Goal: Information Seeking & Learning: Understand process/instructions

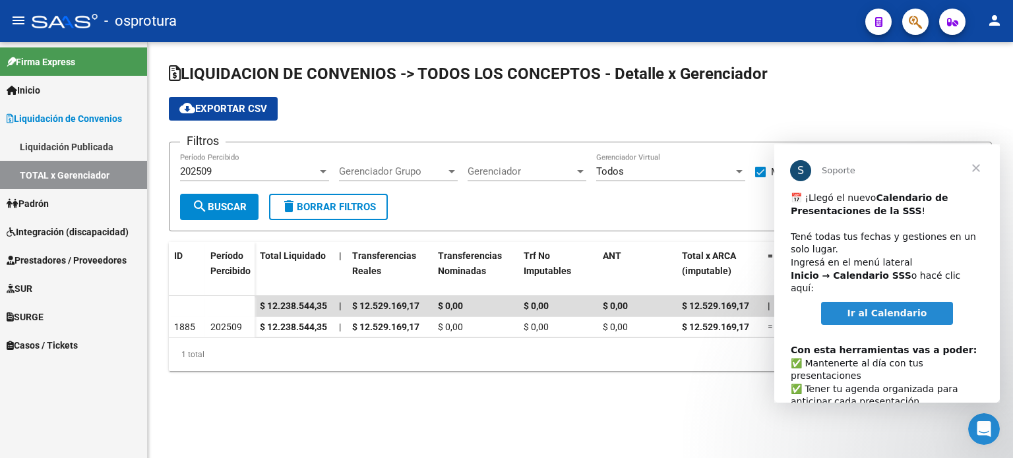
scroll to position [66, 0]
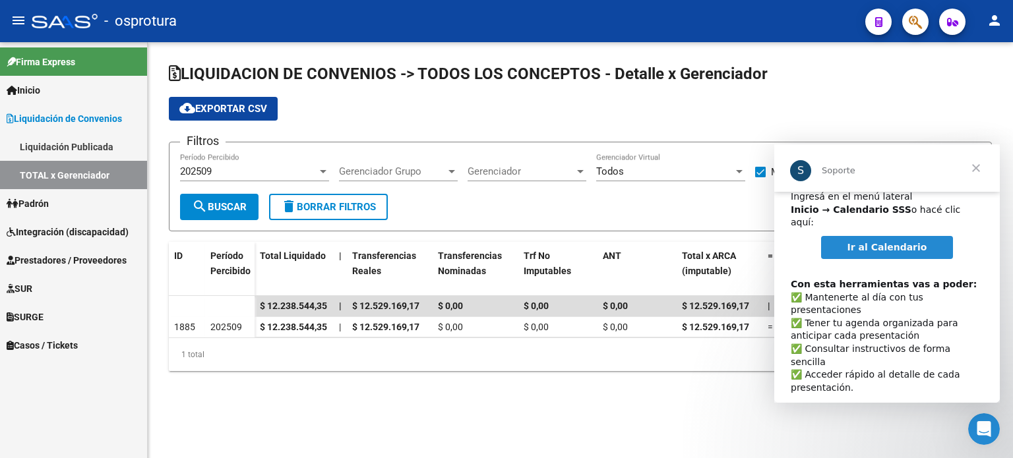
click at [379, 413] on div "LIQUIDACION DE CONVENIOS -> TODOS LOS CONCEPTOS - Detalle x Gerenciador cloud_d…" at bounding box center [580, 227] width 865 height 371
click at [988, 170] on span "Cerrar" at bounding box center [975, 167] width 47 height 47
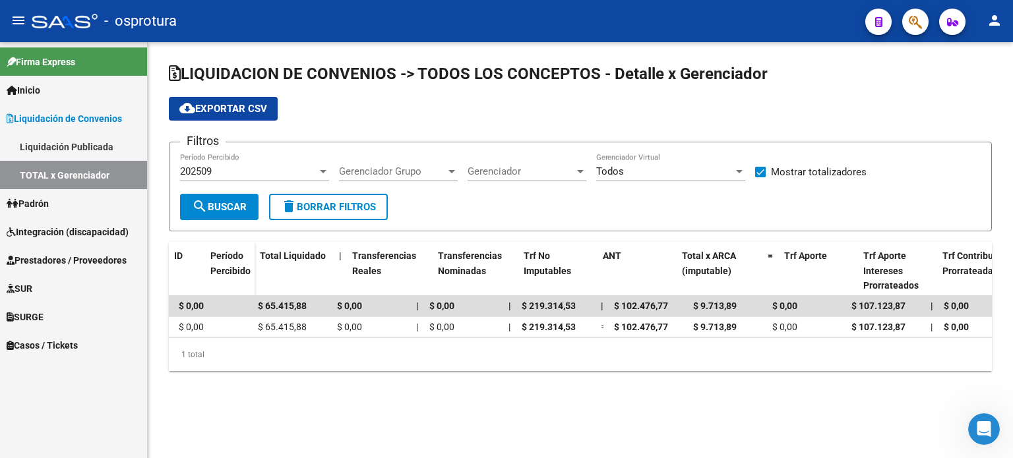
scroll to position [0, 0]
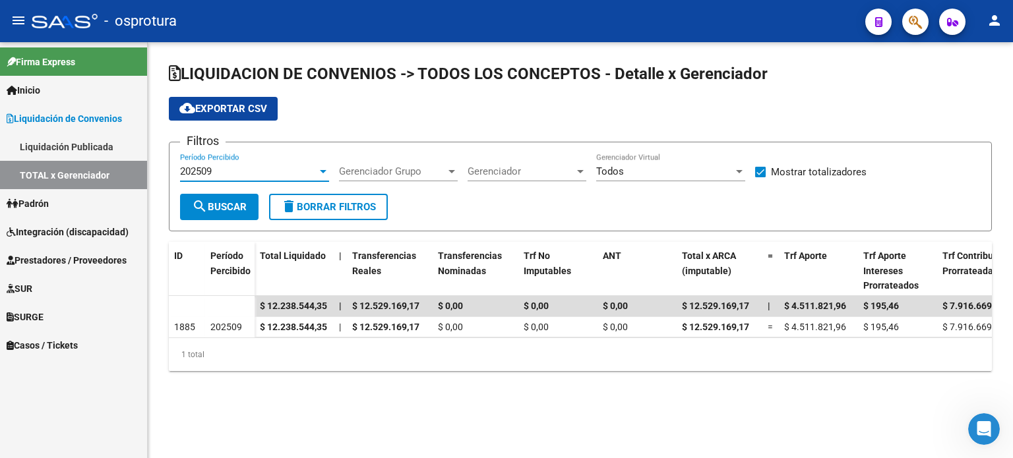
click at [282, 166] on div "202509" at bounding box center [248, 172] width 137 height 12
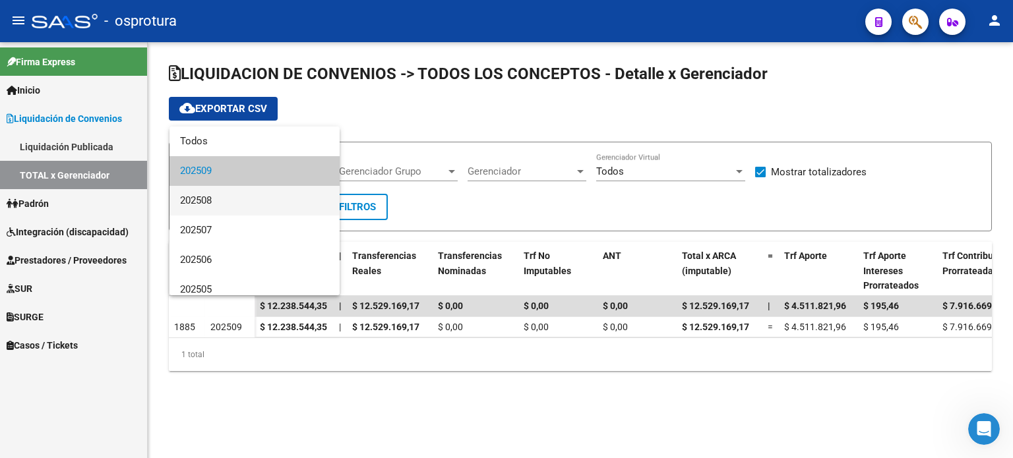
click at [264, 192] on span "202508" at bounding box center [254, 201] width 149 height 30
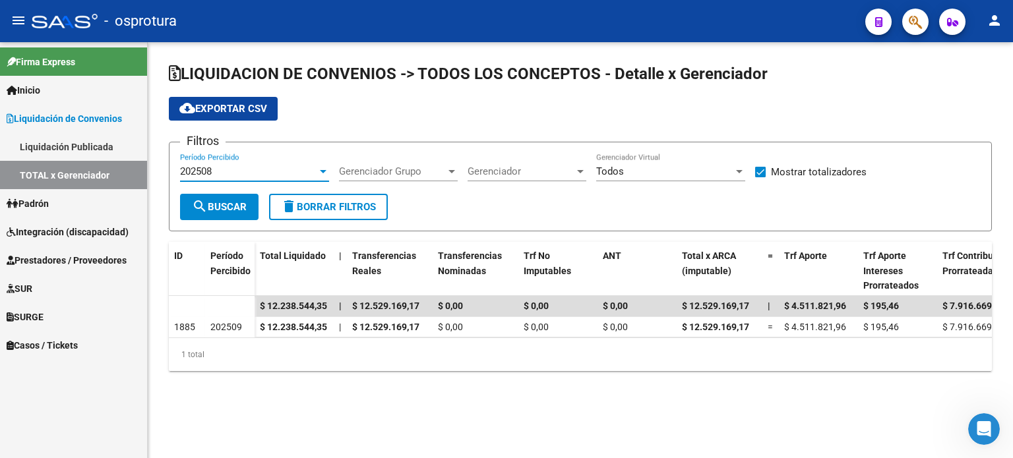
click at [243, 204] on span "search Buscar" at bounding box center [219, 207] width 55 height 12
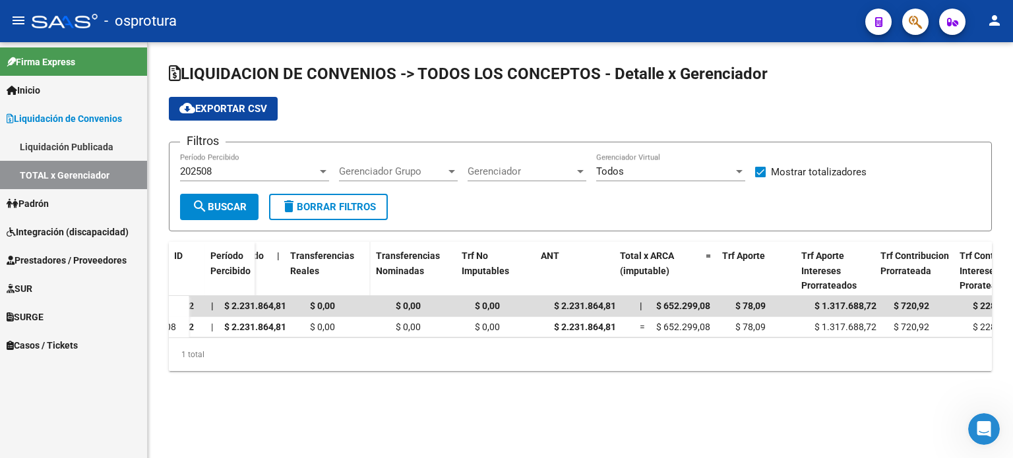
scroll to position [0, 62]
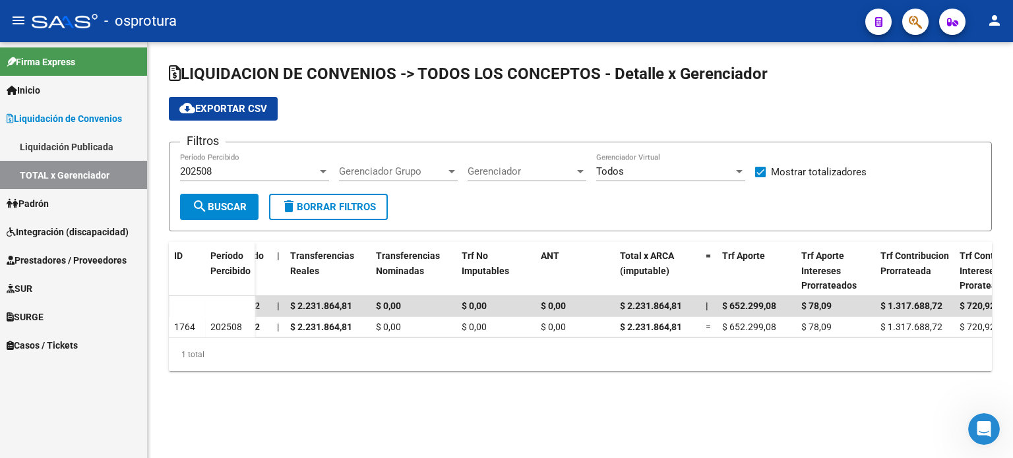
drag, startPoint x: 378, startPoint y: 346, endPoint x: 385, endPoint y: 345, distance: 7.4
click at [385, 345] on div "ID Período Percibido Total Liquidado | Transferencias Reales Transferencias Nom…" at bounding box center [580, 307] width 823 height 130
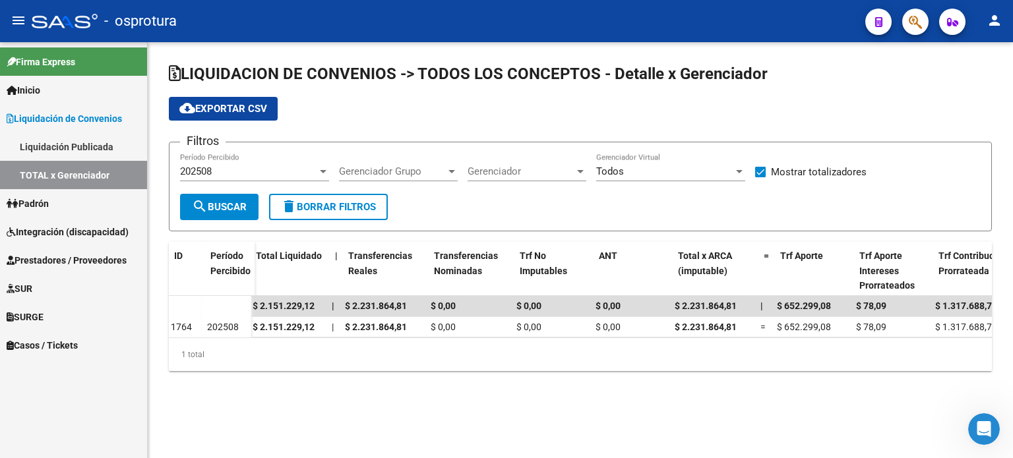
scroll to position [0, 0]
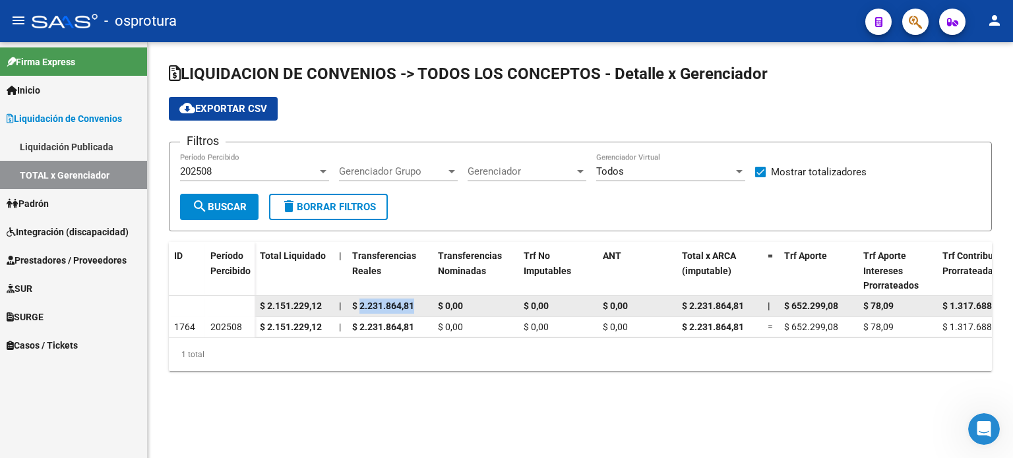
drag, startPoint x: 413, startPoint y: 305, endPoint x: 359, endPoint y: 305, distance: 54.1
click at [359, 305] on div "$ 2.231.864,81" at bounding box center [389, 306] width 75 height 15
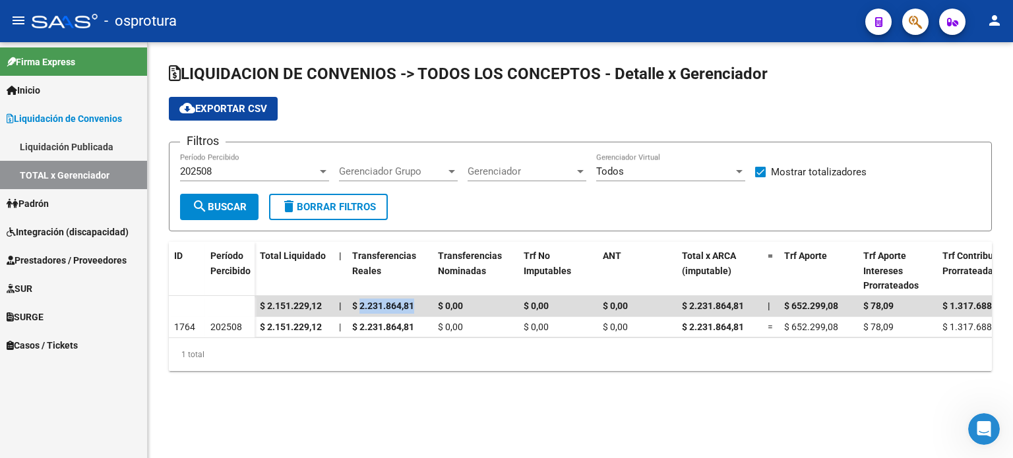
copy span "2.231.864,81"
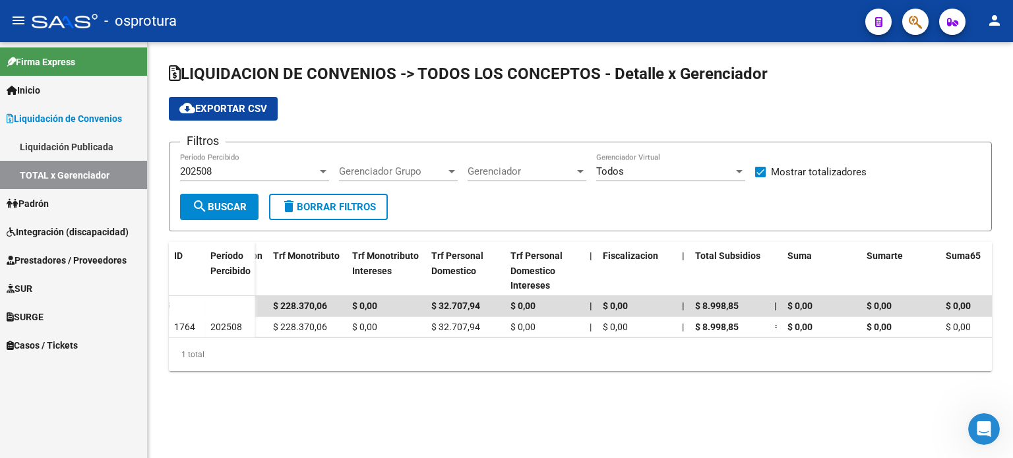
scroll to position [0, 1049]
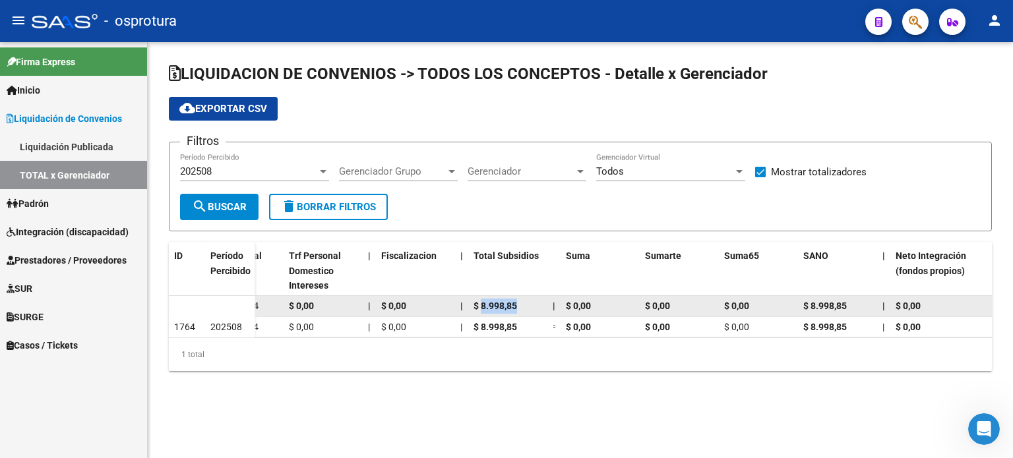
drag, startPoint x: 530, startPoint y: 304, endPoint x: 483, endPoint y: 307, distance: 47.6
click at [483, 307] on div "$ 8.998,85" at bounding box center [507, 306] width 69 height 15
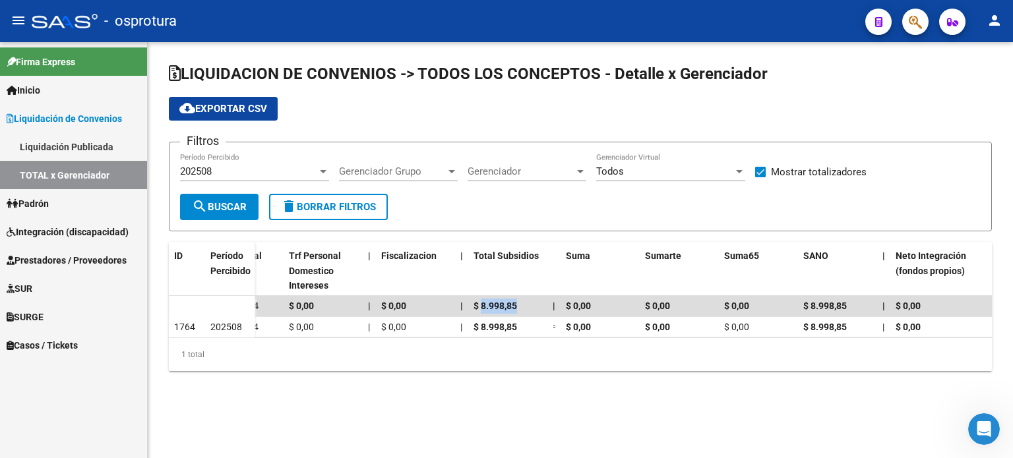
copy span "8.998,85"
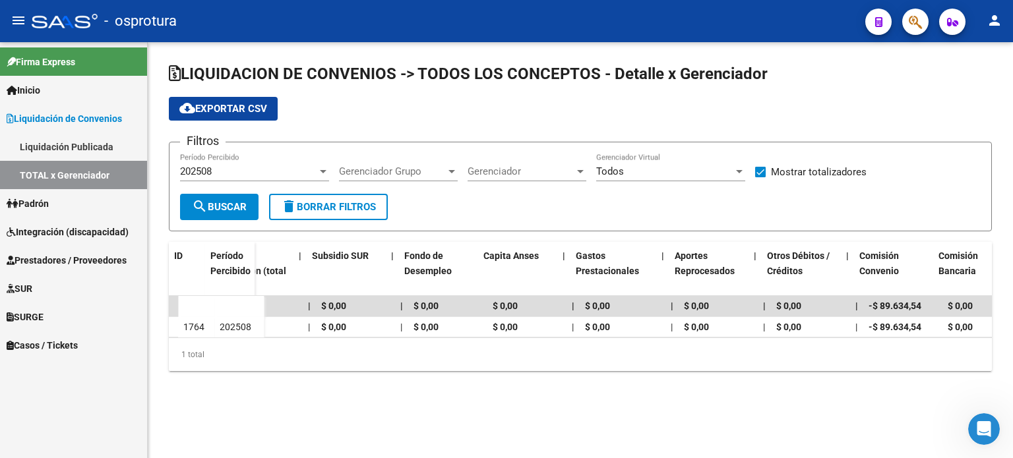
scroll to position [0, 1949]
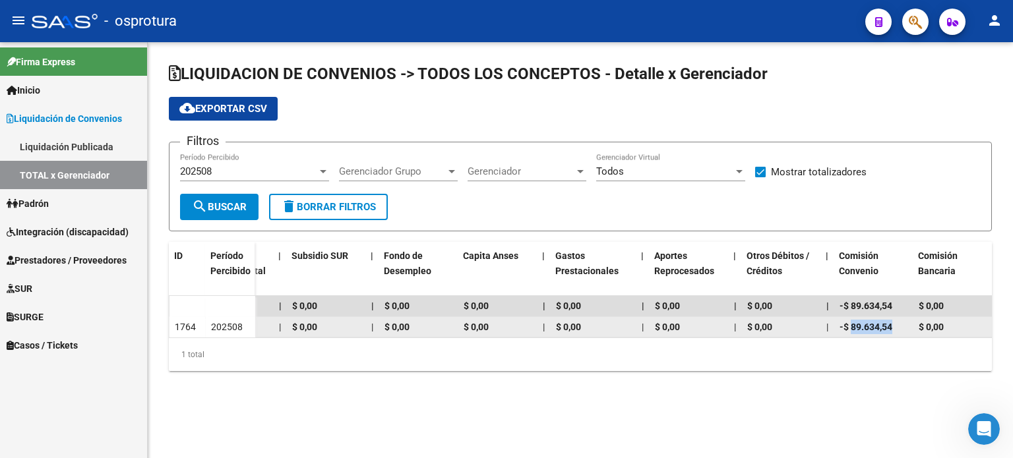
drag, startPoint x: 906, startPoint y: 324, endPoint x: 850, endPoint y: 326, distance: 56.1
click at [850, 326] on div "-$ 89.634,54" at bounding box center [873, 327] width 69 height 15
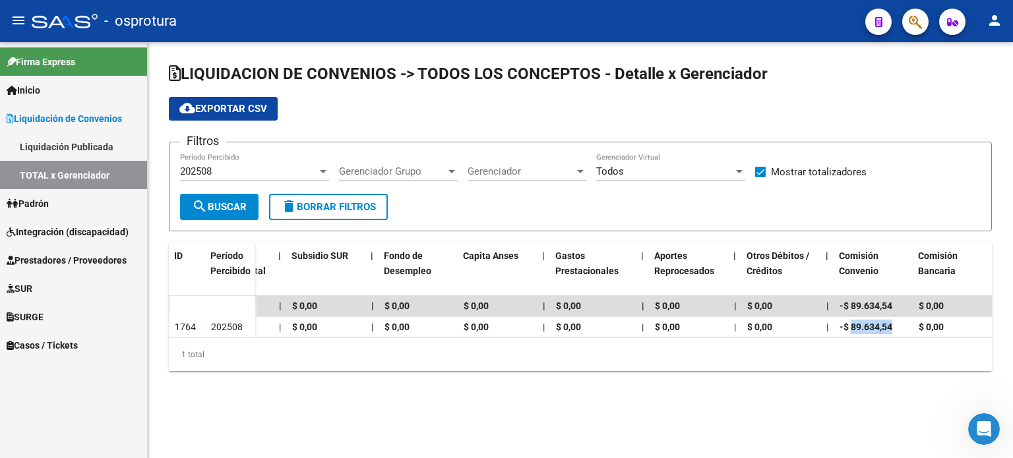
copy span "89.634,54"
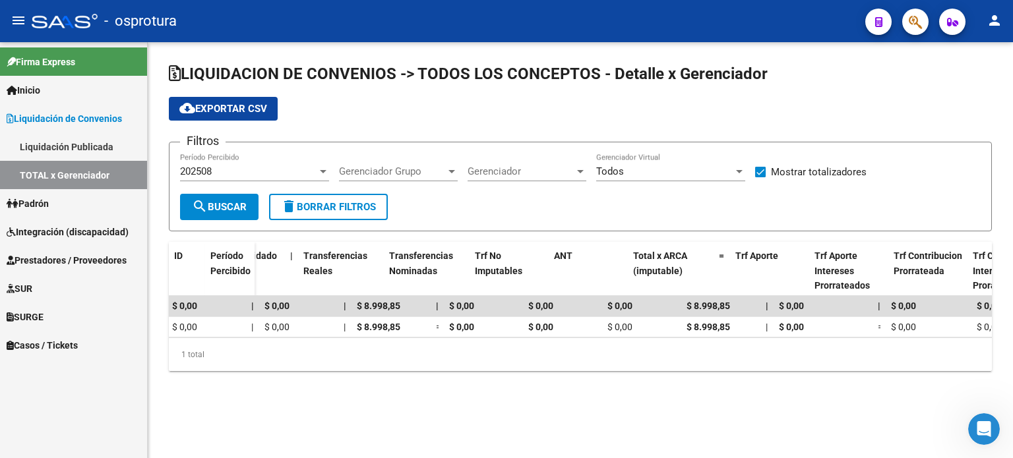
scroll to position [0, 49]
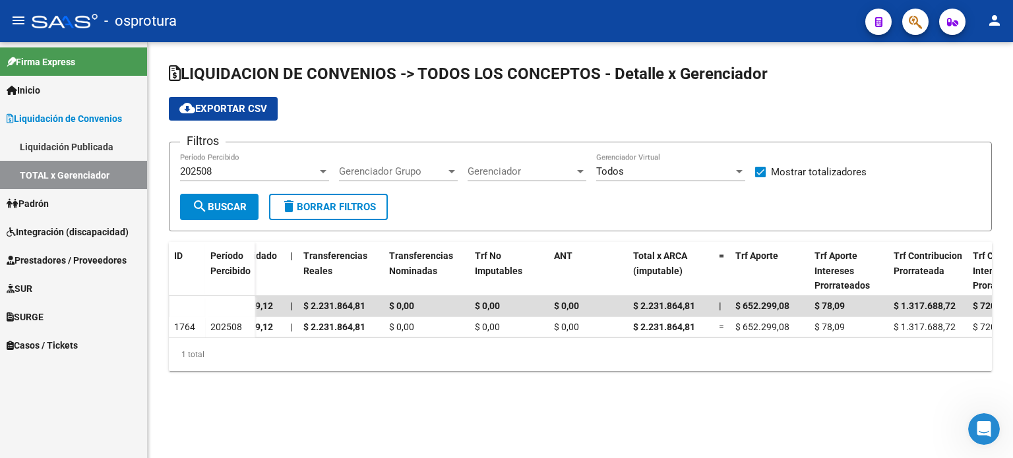
drag, startPoint x: 274, startPoint y: 348, endPoint x: 238, endPoint y: 350, distance: 35.7
click at [238, 350] on div "1 total" at bounding box center [580, 354] width 823 height 33
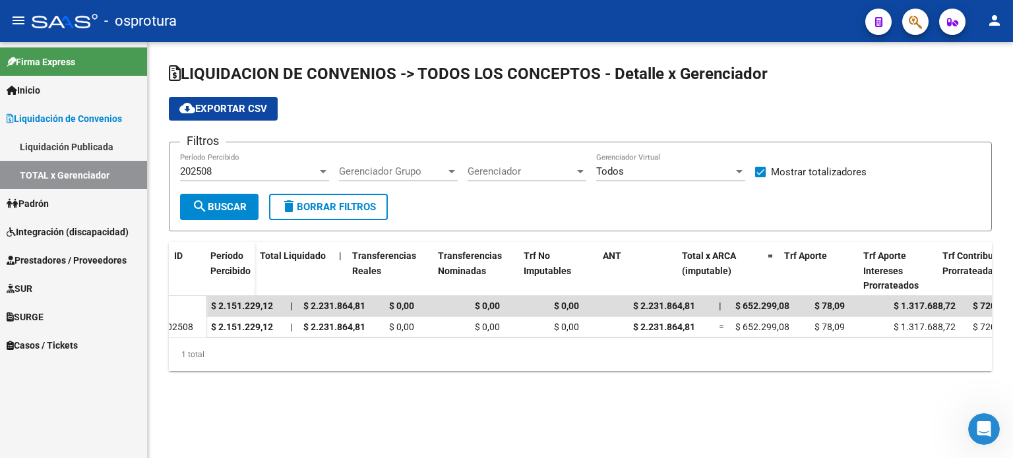
scroll to position [0, 0]
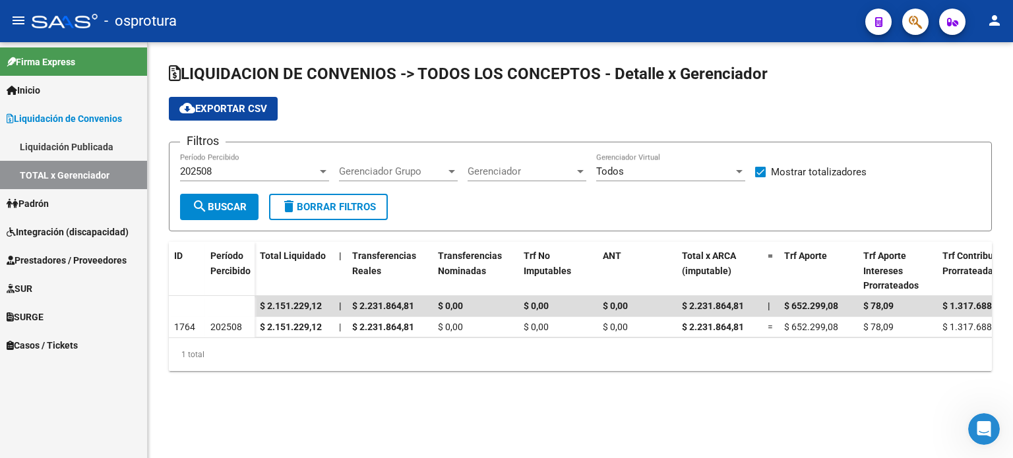
click at [235, 164] on div "202508 Período Percibido" at bounding box center [254, 167] width 149 height 28
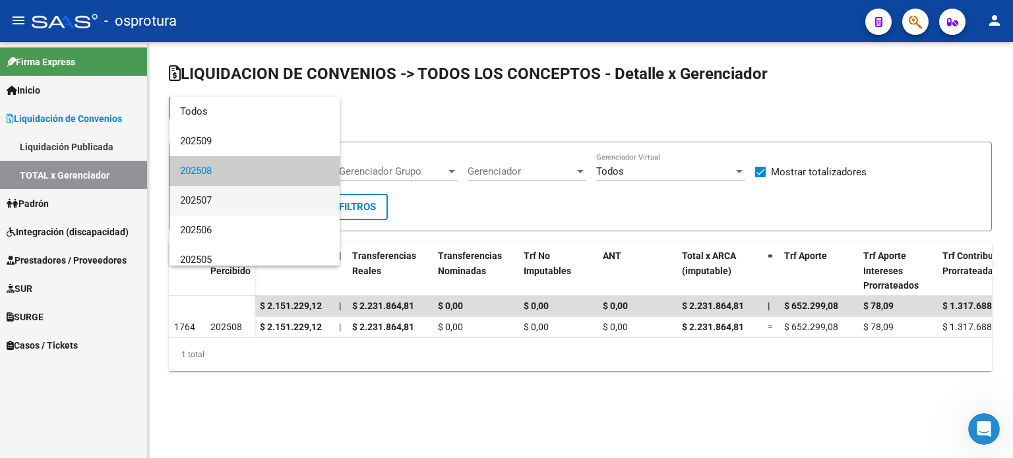
click at [240, 193] on span "202507" at bounding box center [254, 201] width 149 height 30
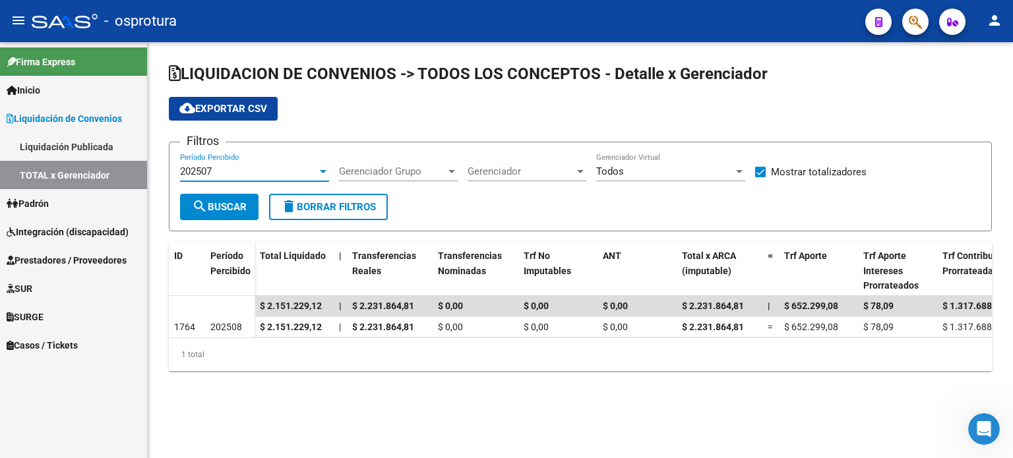
click at [243, 205] on span "search Buscar" at bounding box center [219, 207] width 55 height 12
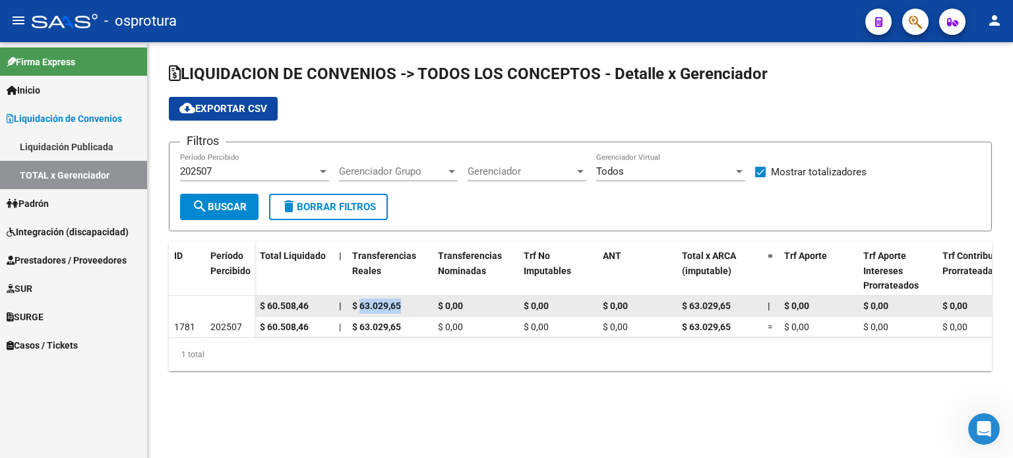
drag, startPoint x: 405, startPoint y: 308, endPoint x: 359, endPoint y: 311, distance: 45.6
click at [359, 311] on div "$ 63.029,65" at bounding box center [389, 306] width 75 height 15
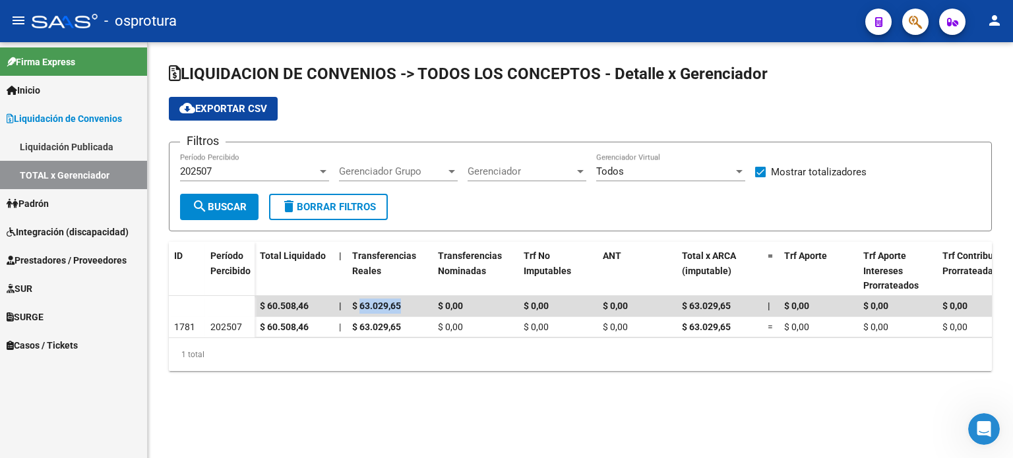
copy span "63.029,65"
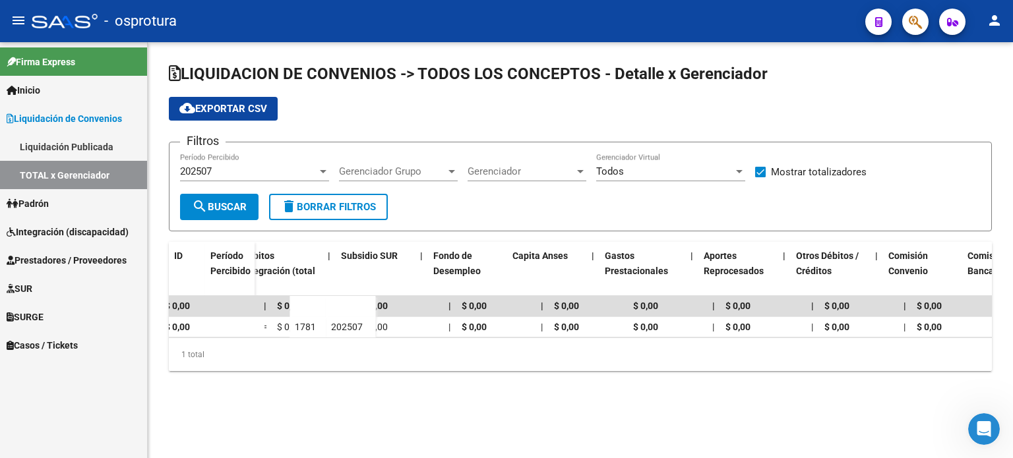
scroll to position [0, 1949]
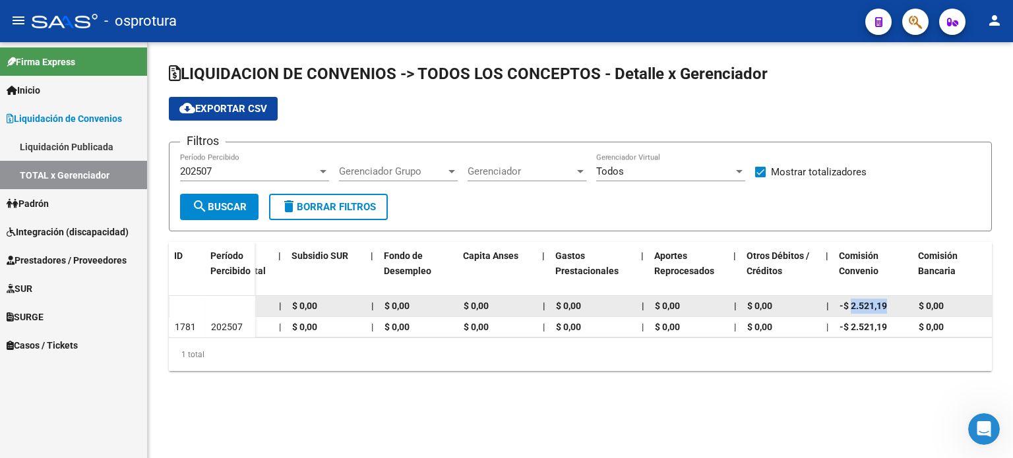
drag, startPoint x: 894, startPoint y: 306, endPoint x: 849, endPoint y: 307, distance: 44.9
click at [849, 307] on div "-$ 2.521,19" at bounding box center [873, 306] width 69 height 15
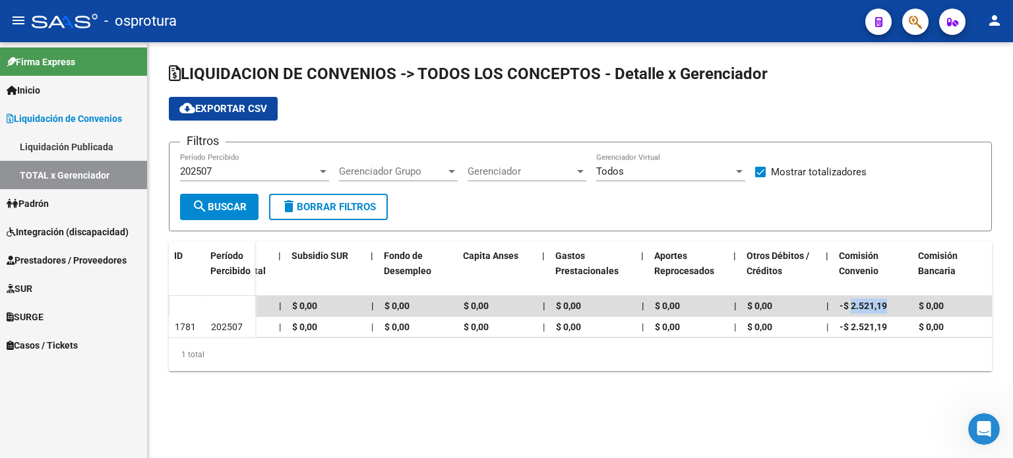
copy span "2.521,19"
click at [512, 348] on div "1 total" at bounding box center [580, 354] width 823 height 33
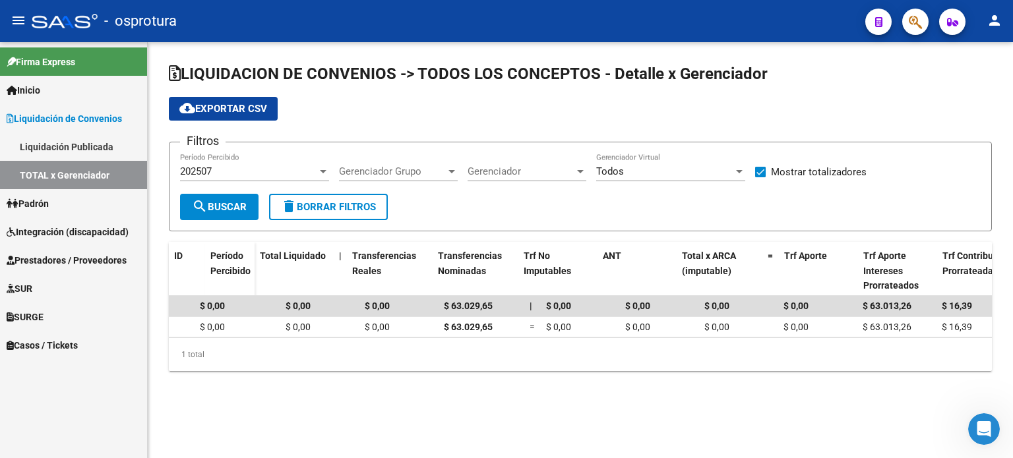
scroll to position [0, 0]
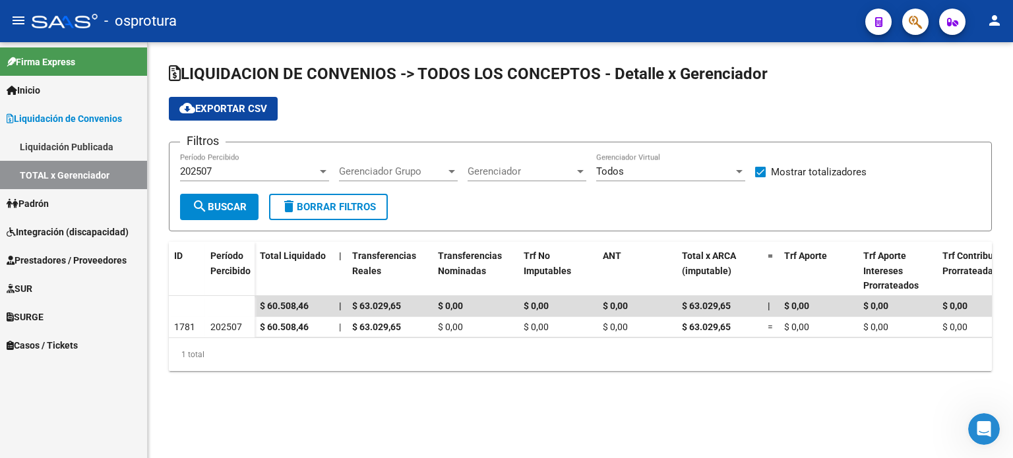
click at [257, 167] on div "202507" at bounding box center [248, 172] width 137 height 12
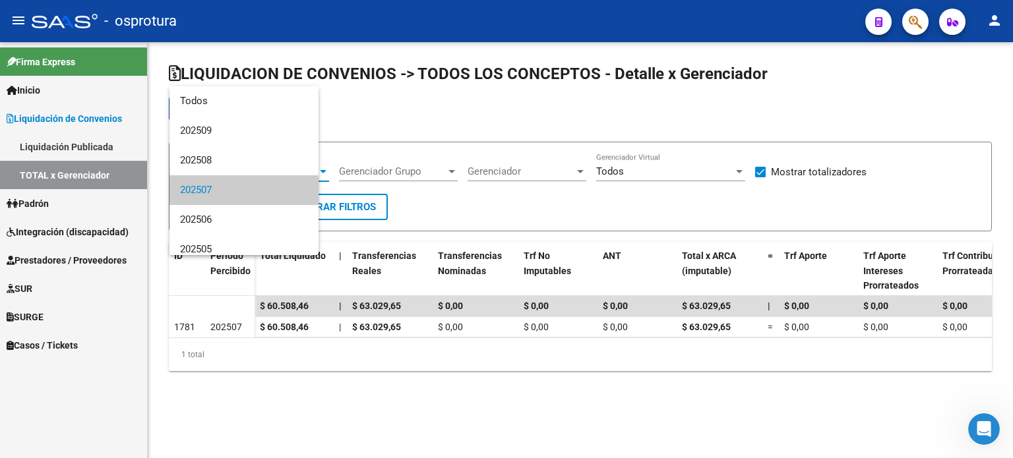
scroll to position [19, 0]
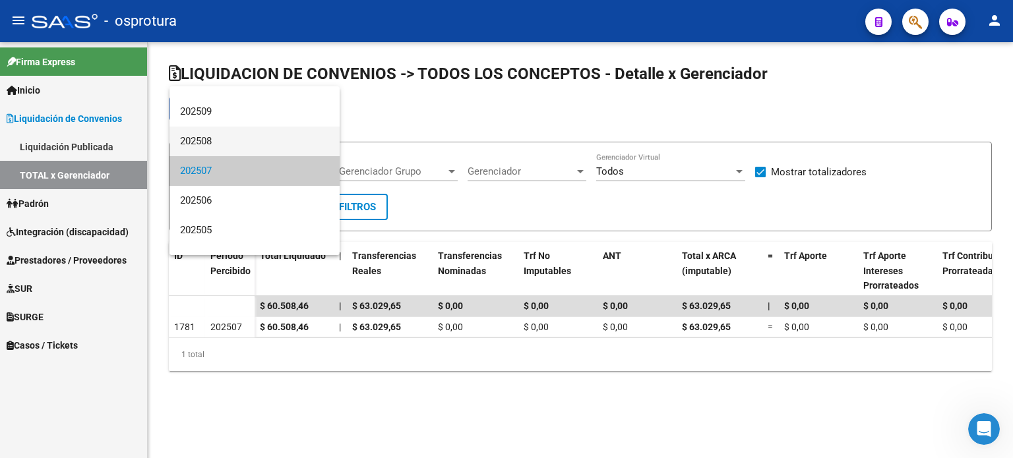
click at [255, 144] on span "202508" at bounding box center [254, 142] width 149 height 30
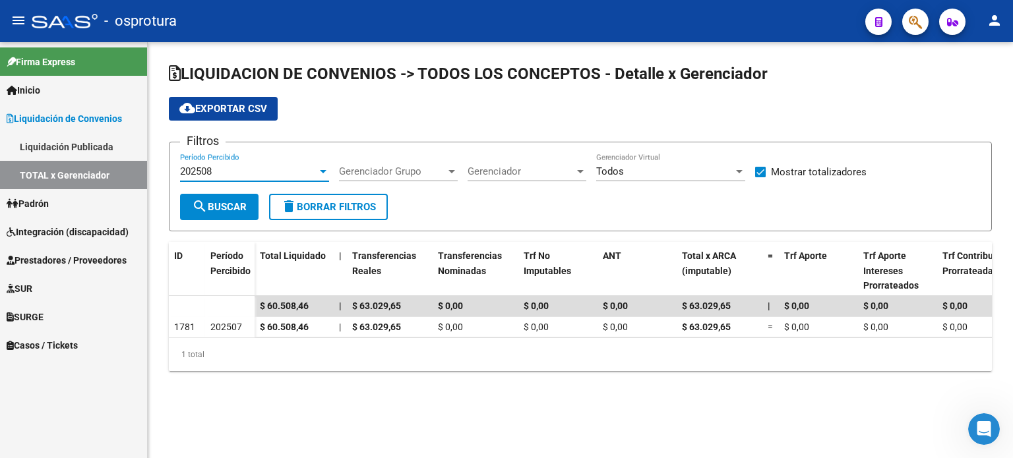
click at [253, 205] on button "search Buscar" at bounding box center [219, 207] width 78 height 26
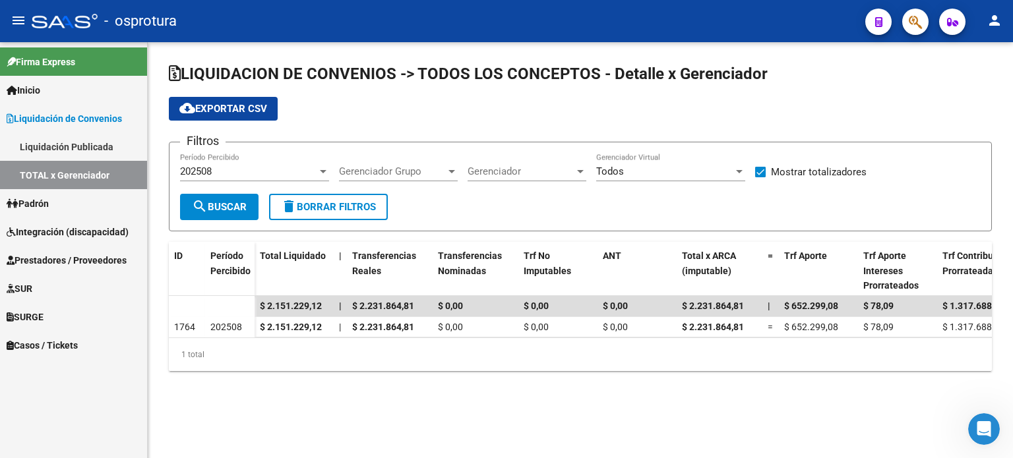
click at [66, 97] on link "Inicio" at bounding box center [73, 90] width 147 height 28
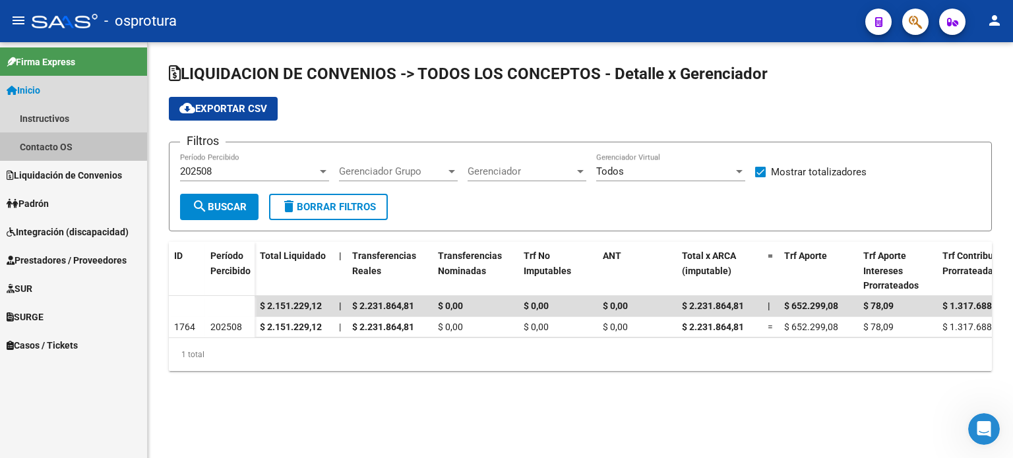
click at [58, 141] on link "Contacto OS" at bounding box center [73, 147] width 147 height 28
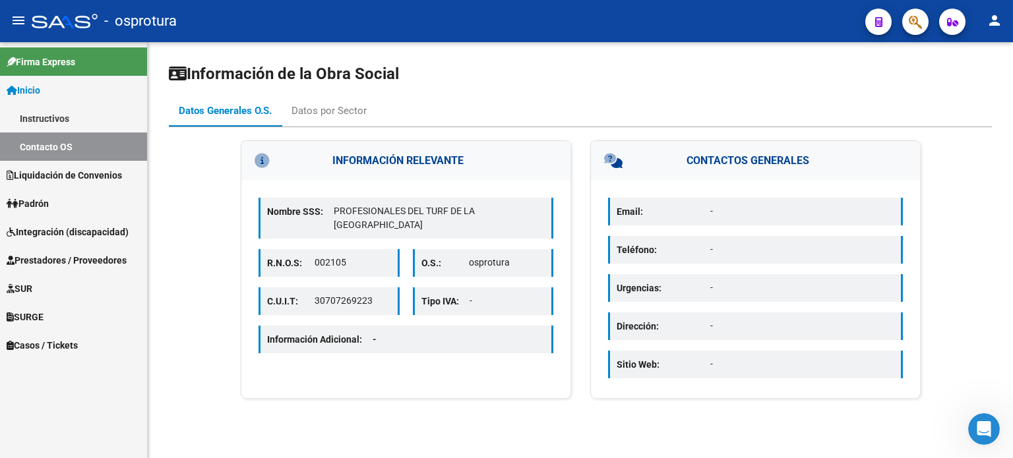
click at [296, 129] on div "INFORMACIÓN RELEVANTE Nombre SSS: PROFESIONALES DEL TURF DE LA [GEOGRAPHIC_DATA…" at bounding box center [580, 264] width 823 height 274
click at [338, 94] on div "Información de la Obra Social Datos Generales O.S. Datos por Sector INFORMACIÓN…" at bounding box center [580, 232] width 823 height 338
click at [318, 115] on div "Datos por Sector" at bounding box center [328, 111] width 75 height 15
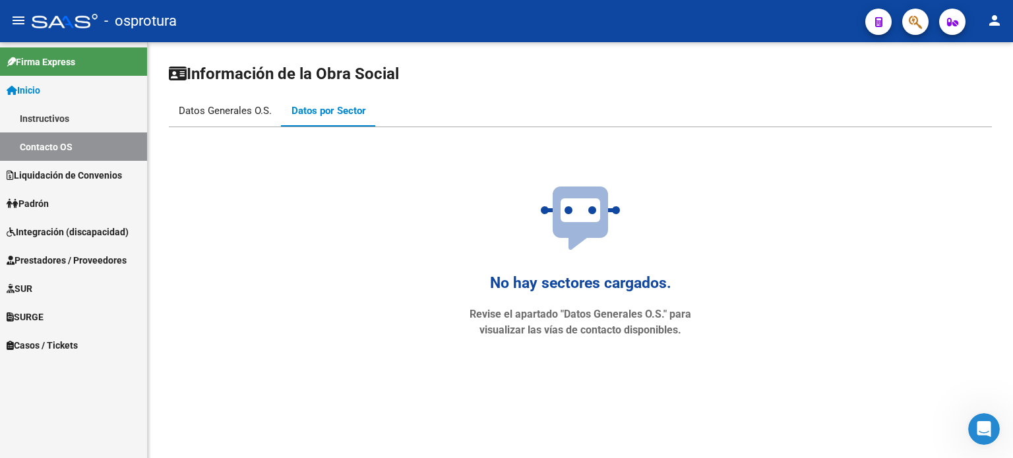
click at [253, 115] on div "Datos Generales O.S." at bounding box center [225, 111] width 93 height 15
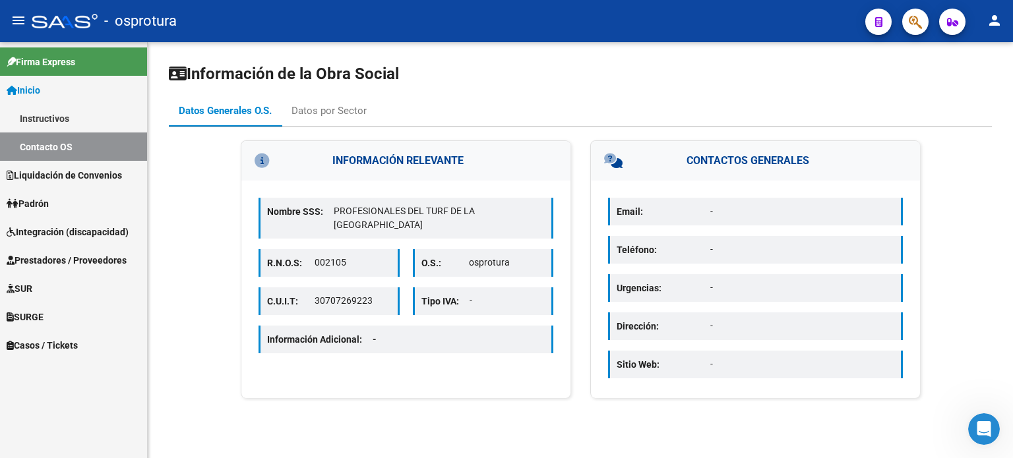
drag, startPoint x: 382, startPoint y: 299, endPoint x: 316, endPoint y: 299, distance: 66.6
click at [316, 299] on p "30707269223" at bounding box center [353, 301] width 76 height 14
copy p "30707269223"
click at [84, 92] on link "Inicio" at bounding box center [73, 90] width 147 height 28
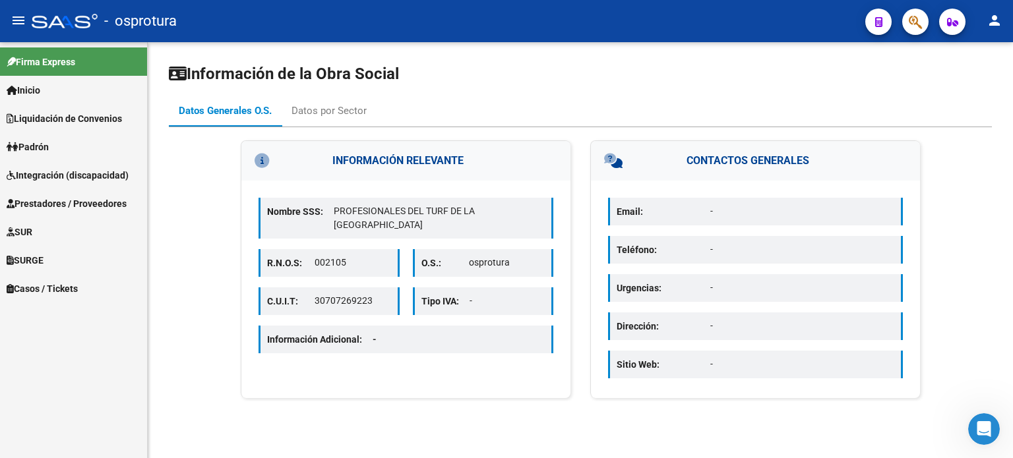
click at [84, 94] on link "Inicio" at bounding box center [73, 90] width 147 height 28
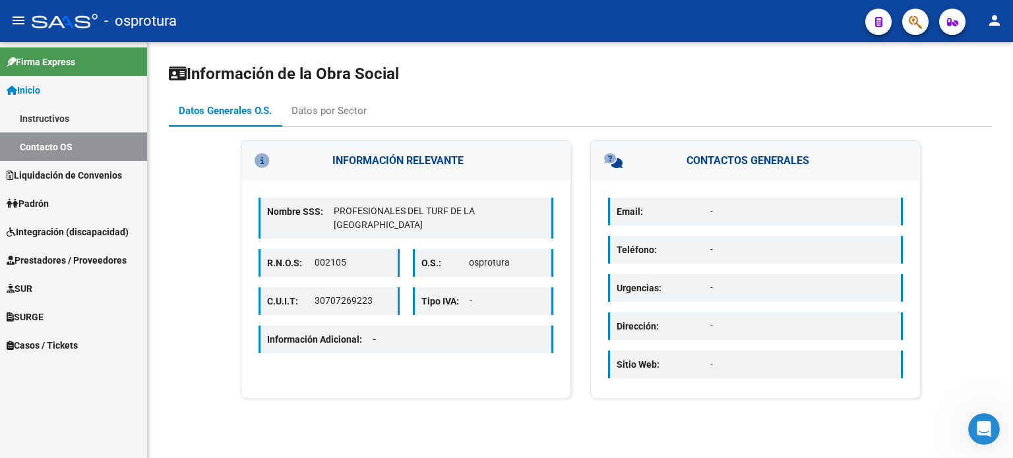
click at [79, 171] on span "Liquidación de Convenios" at bounding box center [64, 175] width 115 height 15
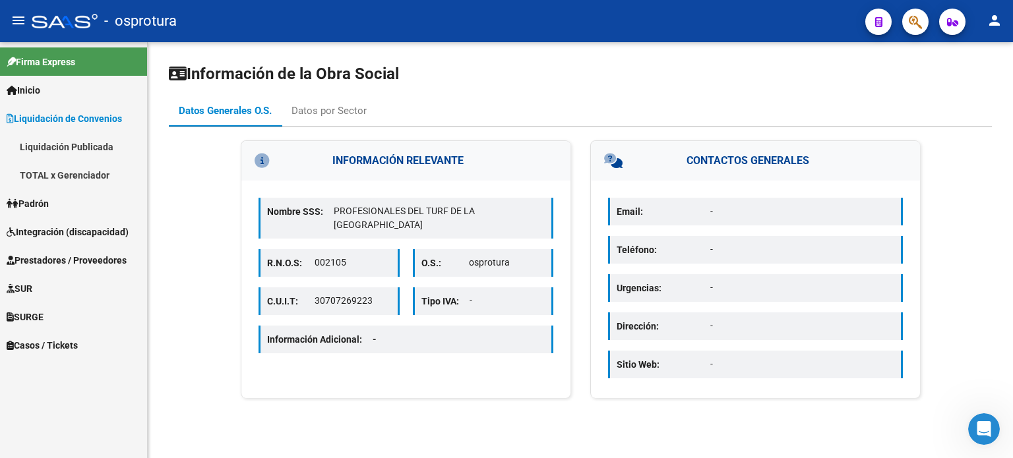
click at [82, 171] on link "TOTAL x Gerenciador" at bounding box center [73, 175] width 147 height 28
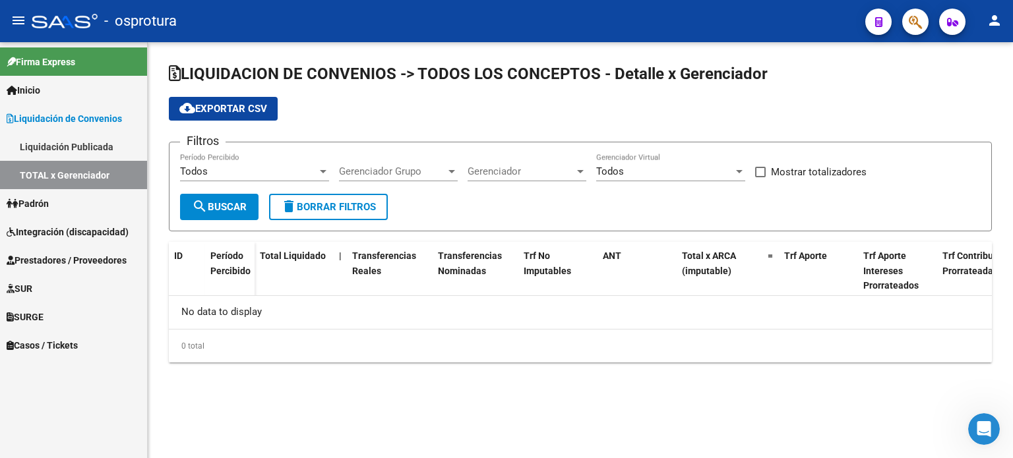
checkbox input "true"
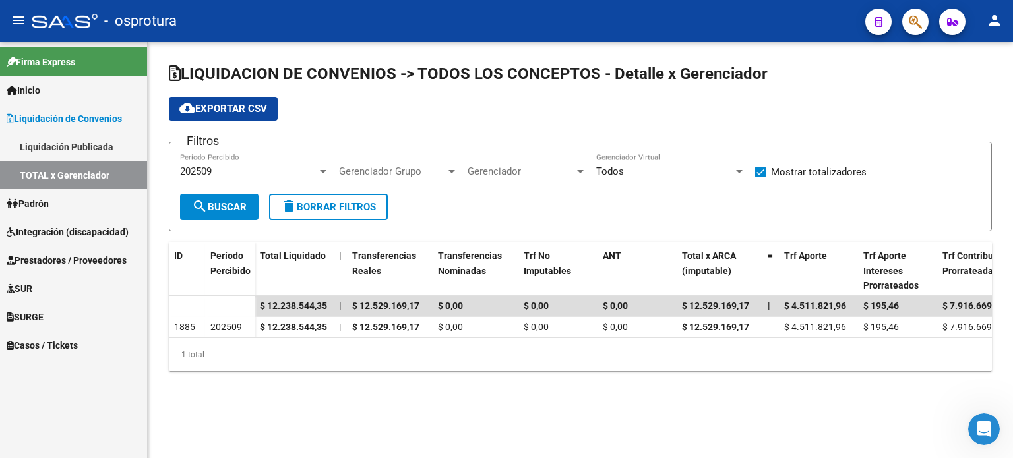
click at [47, 92] on link "Inicio" at bounding box center [73, 90] width 147 height 28
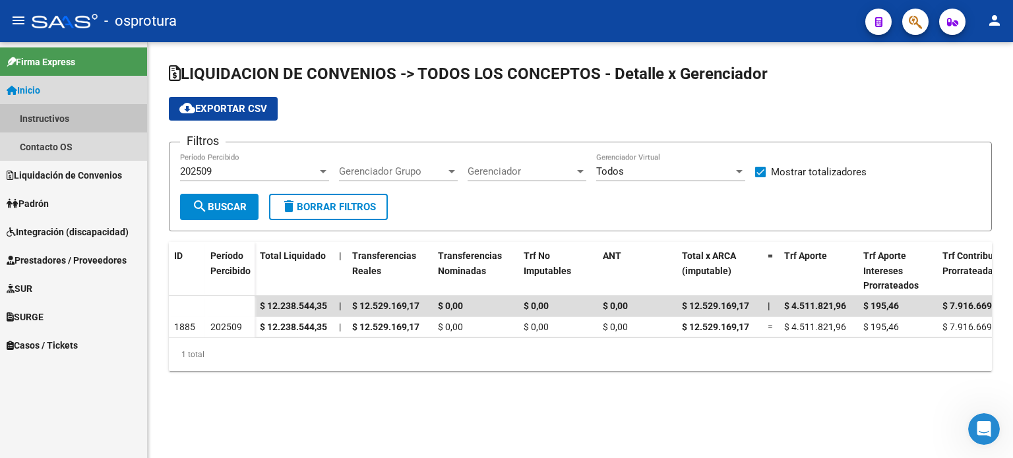
click at [55, 120] on link "Instructivos" at bounding box center [73, 118] width 147 height 28
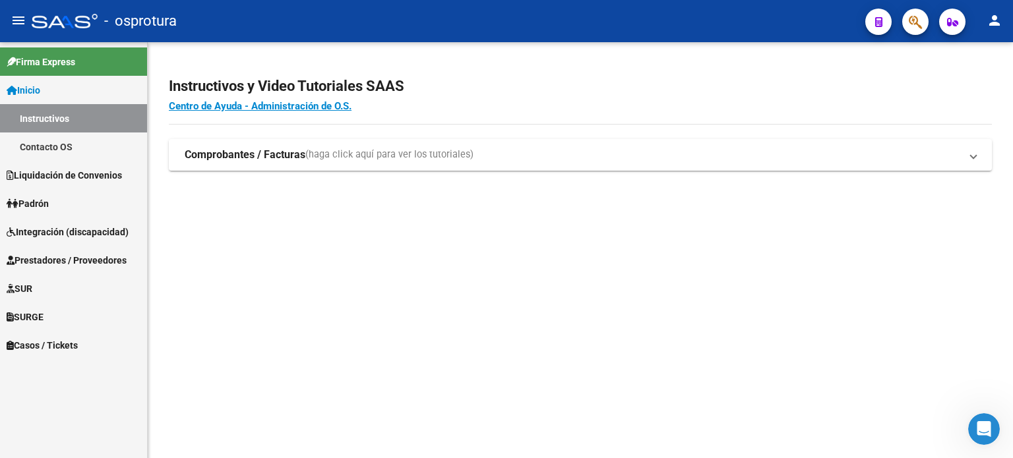
click at [60, 185] on link "Liquidación de Convenios" at bounding box center [73, 175] width 147 height 28
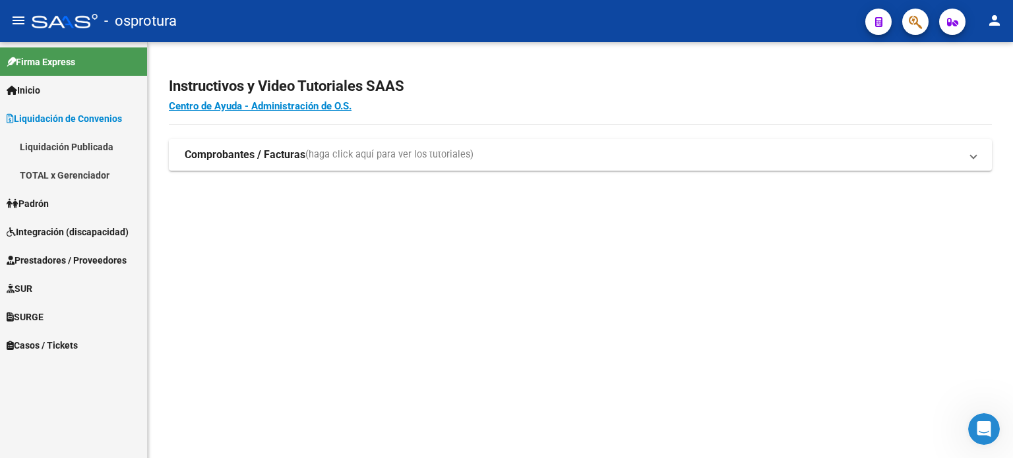
click at [75, 175] on link "TOTAL x Gerenciador" at bounding box center [73, 175] width 147 height 28
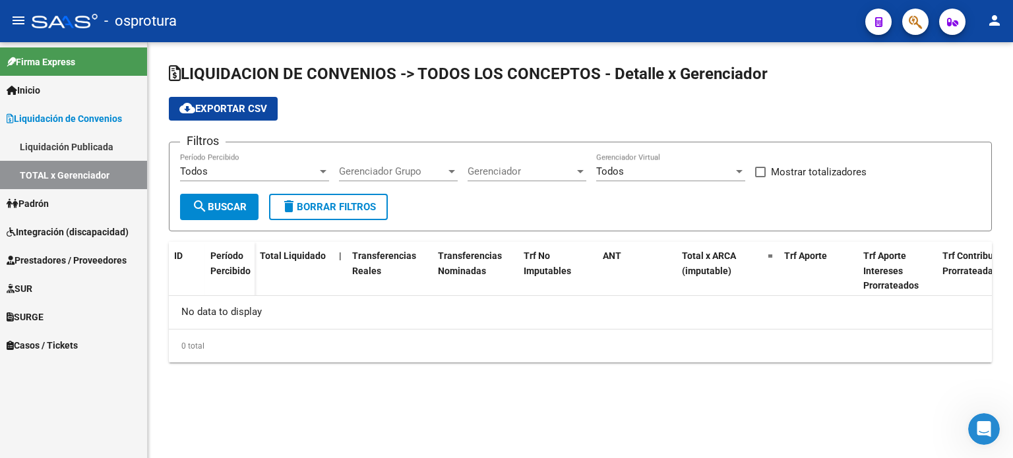
checkbox input "true"
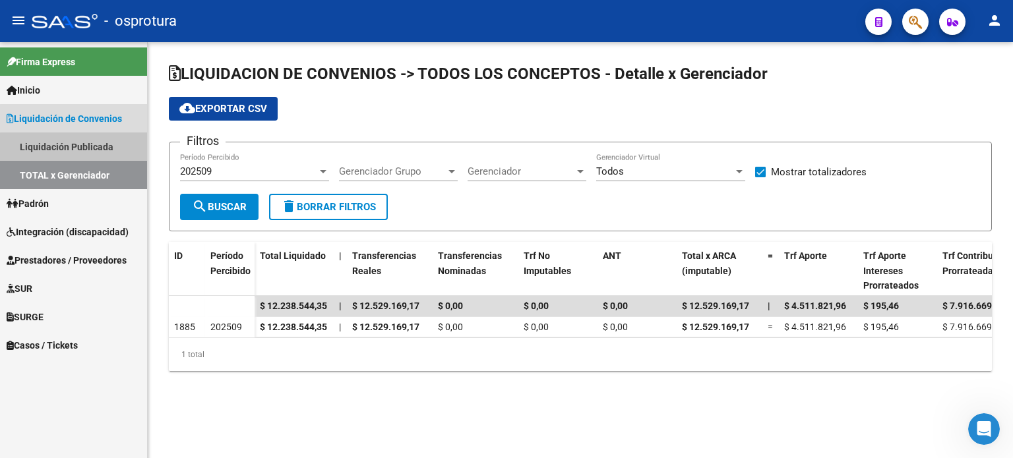
click at [88, 152] on link "Liquidación Publicada" at bounding box center [73, 147] width 147 height 28
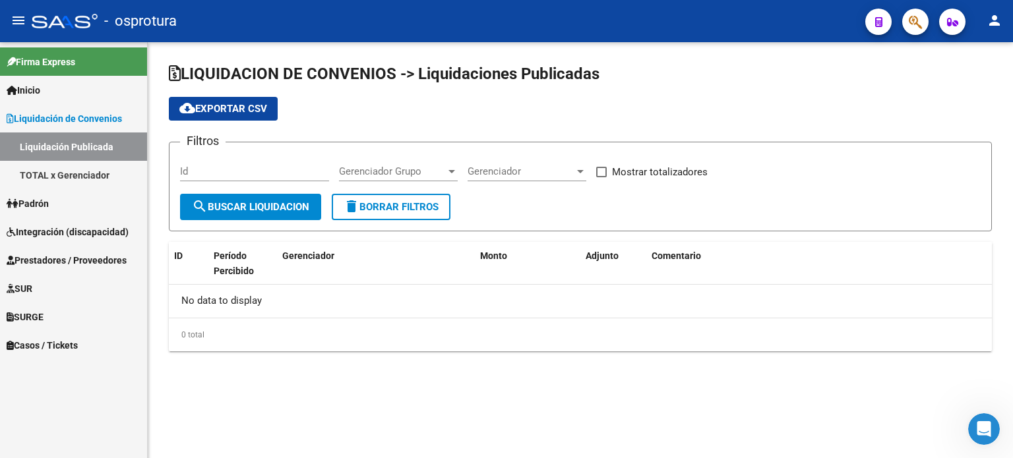
checkbox input "true"
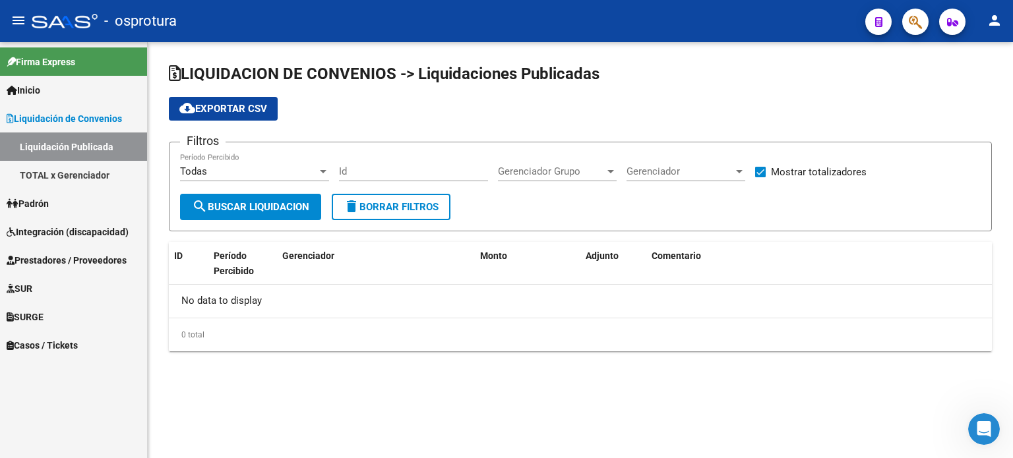
click at [284, 166] on div "Todas" at bounding box center [248, 172] width 137 height 12
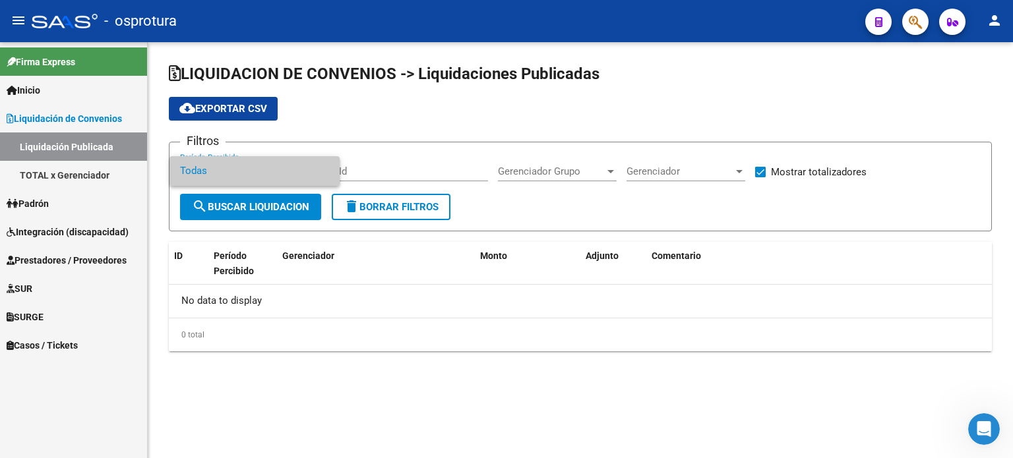
click at [284, 165] on span "Todas" at bounding box center [254, 171] width 149 height 30
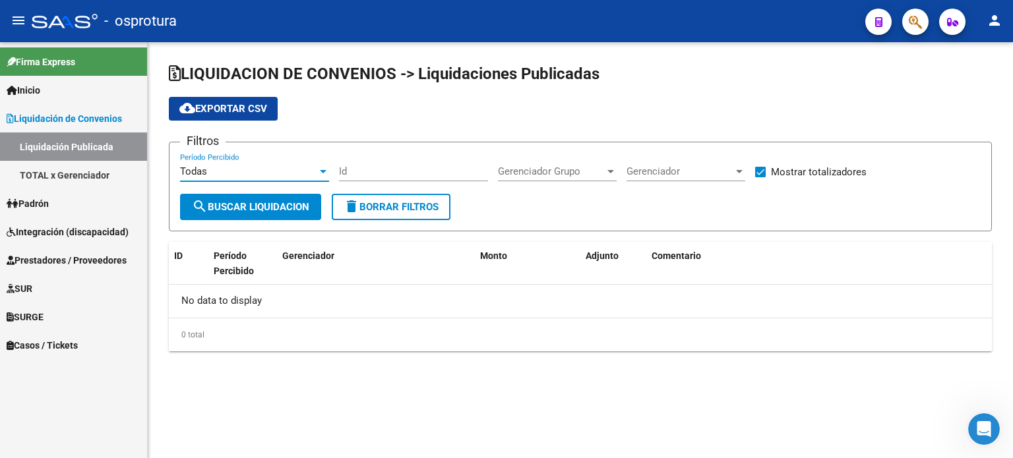
click at [280, 201] on span "search Buscar Liquidacion" at bounding box center [250, 207] width 117 height 12
click at [282, 175] on div "Todas" at bounding box center [248, 172] width 137 height 12
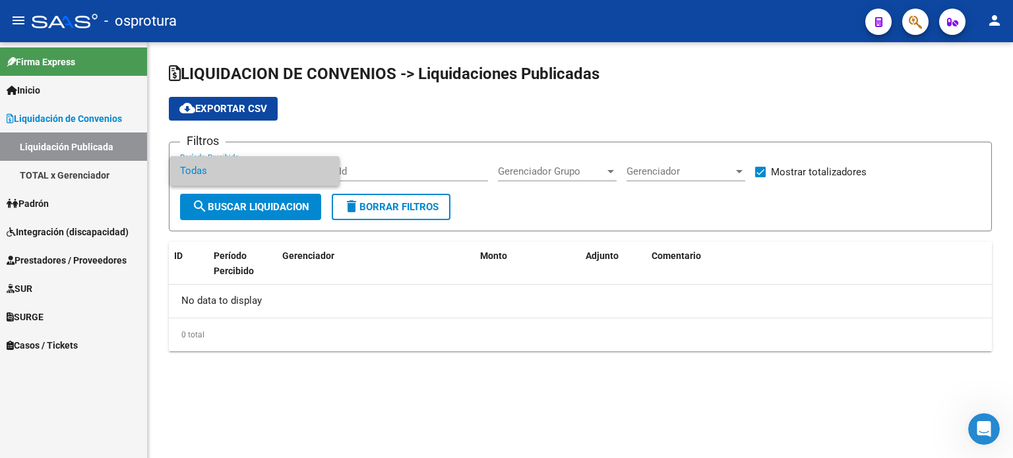
click at [282, 175] on span "Todas" at bounding box center [254, 171] width 149 height 30
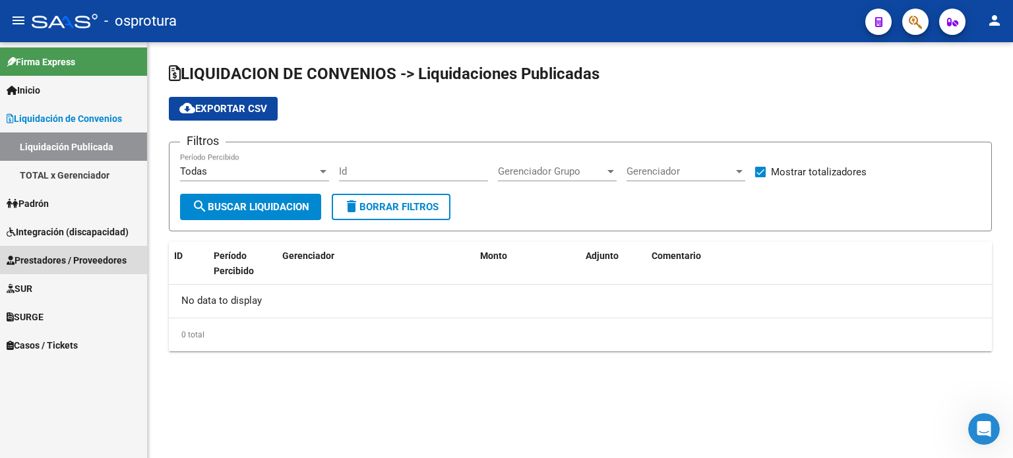
click at [98, 258] on span "Prestadores / Proveedores" at bounding box center [67, 260] width 120 height 15
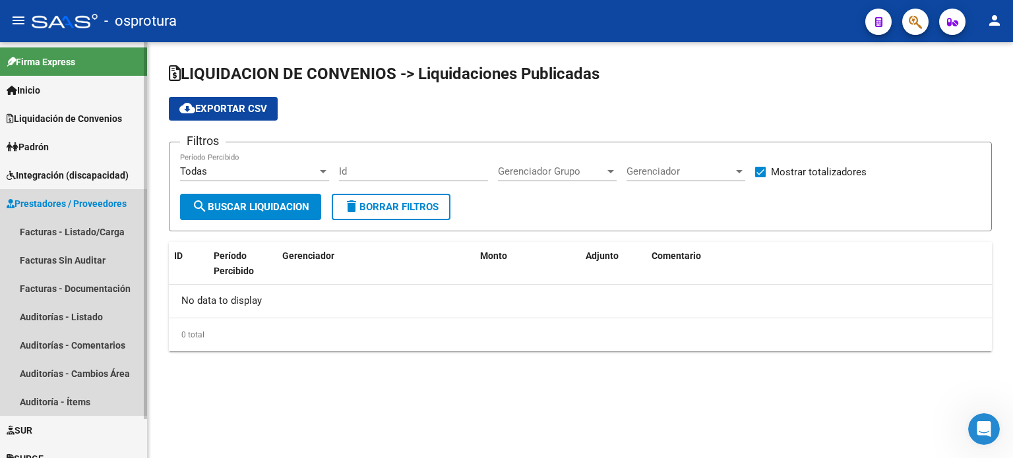
click at [103, 210] on span "Prestadores / Proveedores" at bounding box center [67, 204] width 120 height 15
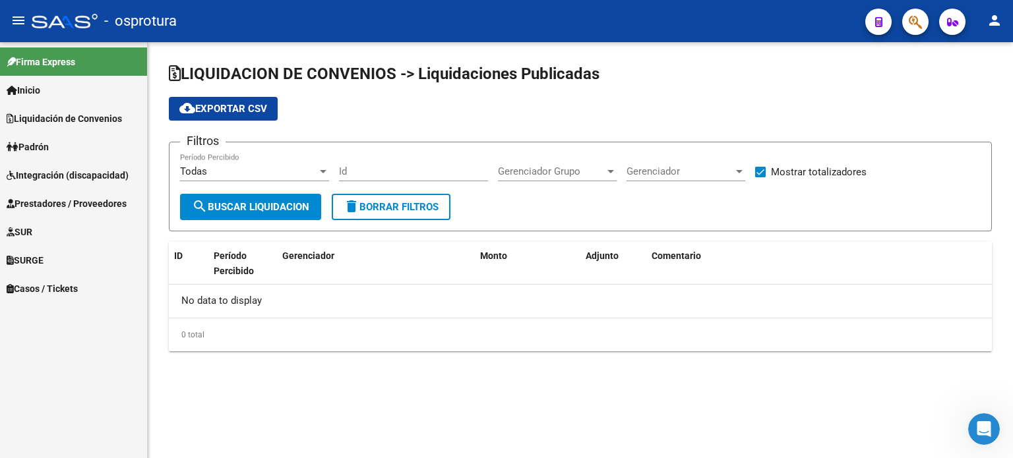
click at [99, 126] on link "Liquidación de Convenios" at bounding box center [73, 118] width 147 height 28
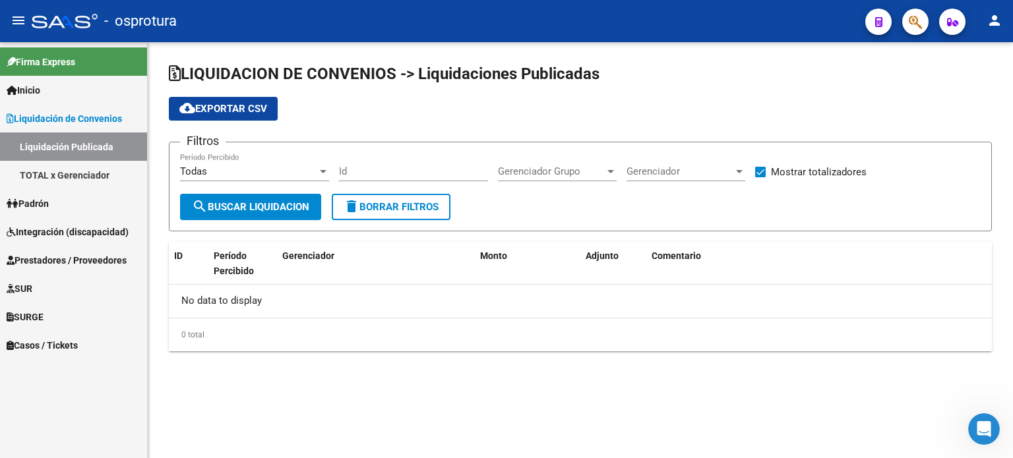
click at [99, 126] on link "Liquidación de Convenios" at bounding box center [73, 118] width 147 height 28
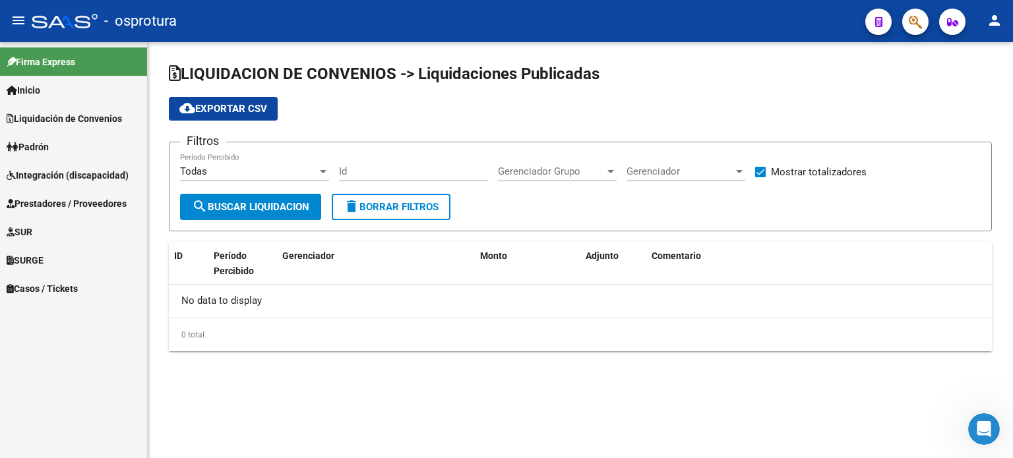
click at [93, 145] on link "Padrón" at bounding box center [73, 147] width 147 height 28
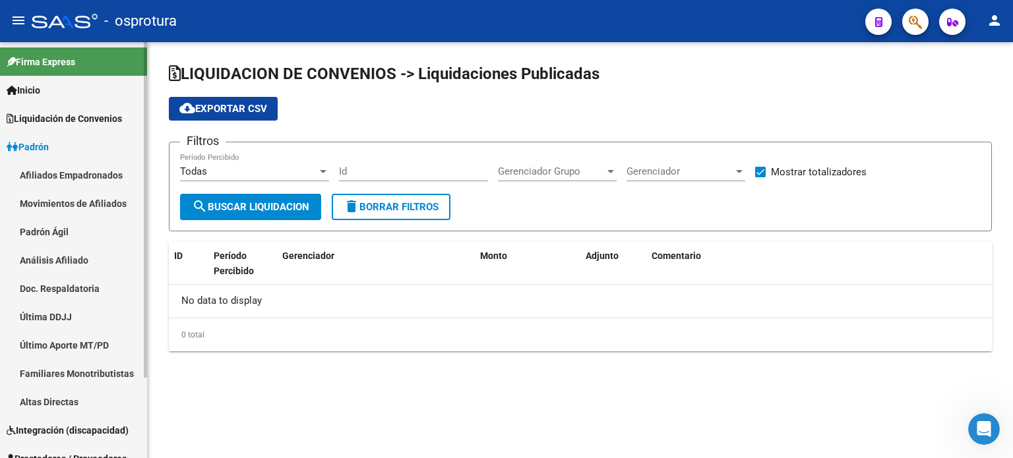
scroll to position [66, 0]
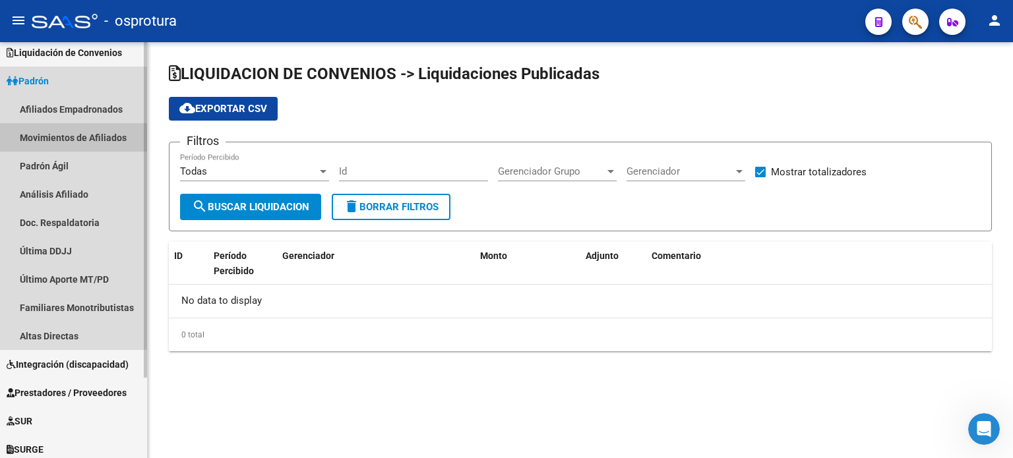
click at [94, 146] on link "Movimientos de Afiliados" at bounding box center [73, 137] width 147 height 28
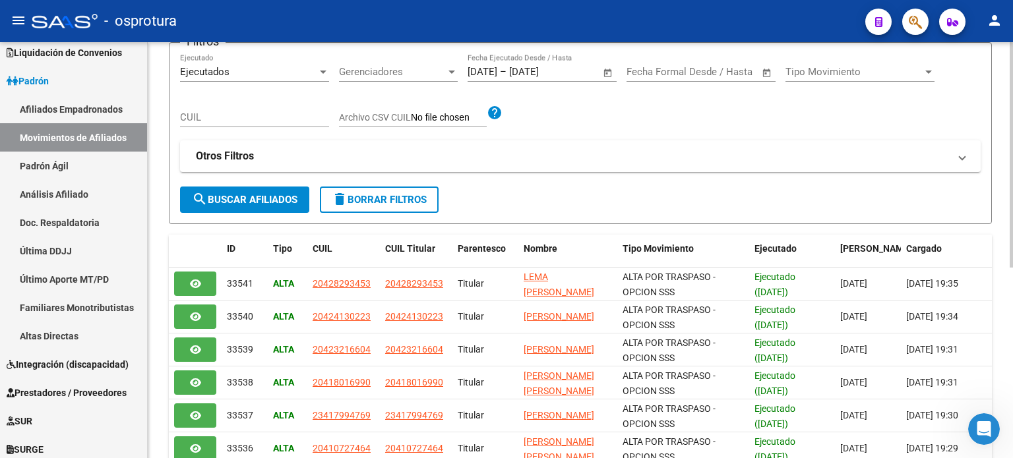
scroll to position [66, 0]
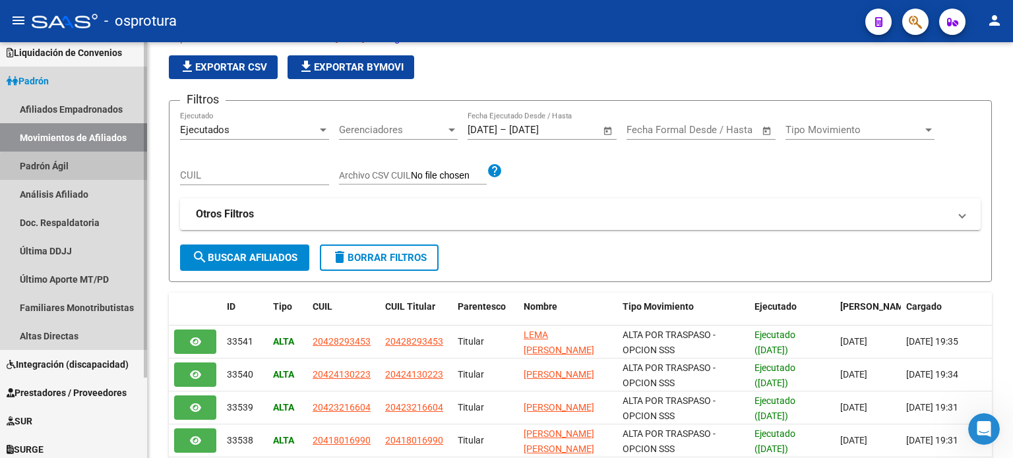
click at [115, 171] on link "Padrón Ágil" at bounding box center [73, 166] width 147 height 28
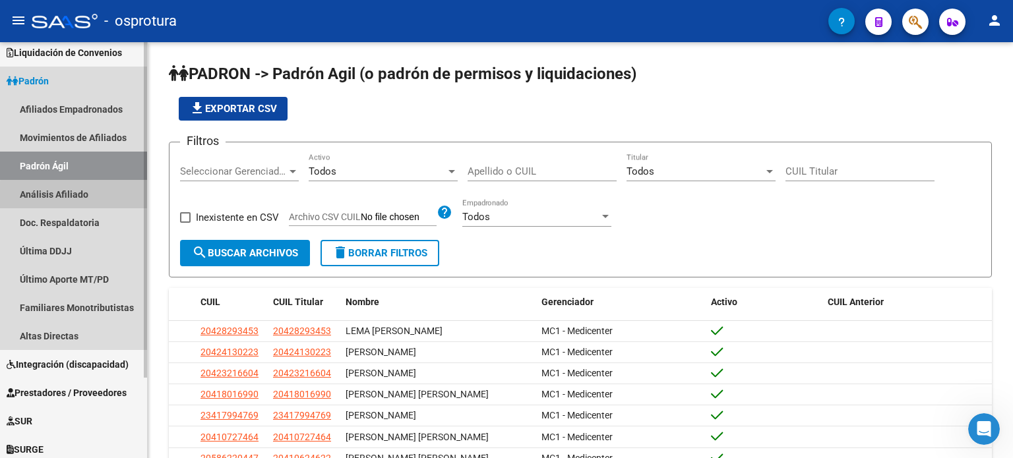
click at [111, 198] on link "Análisis Afiliado" at bounding box center [73, 194] width 147 height 28
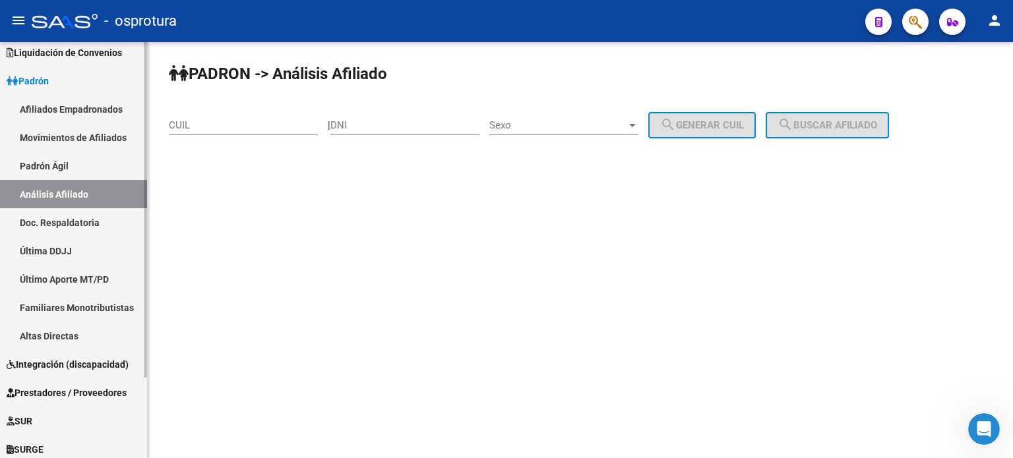
click at [99, 253] on link "Última DDJJ" at bounding box center [73, 251] width 147 height 28
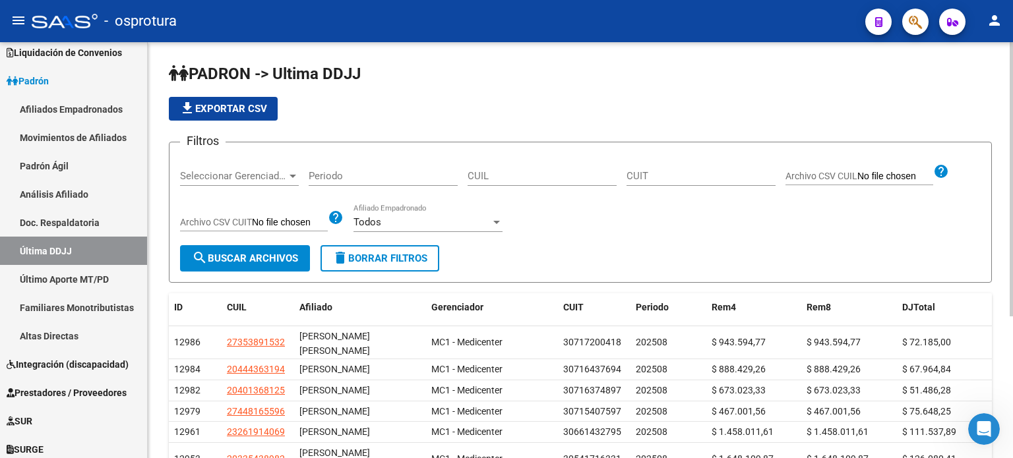
click at [334, 181] on input "Periodo" at bounding box center [383, 176] width 149 height 12
click at [338, 181] on input "Periodo" at bounding box center [383, 176] width 149 height 12
click at [272, 182] on div "Seleccionar Gerenciador Seleccionar Gerenciador" at bounding box center [239, 172] width 119 height 28
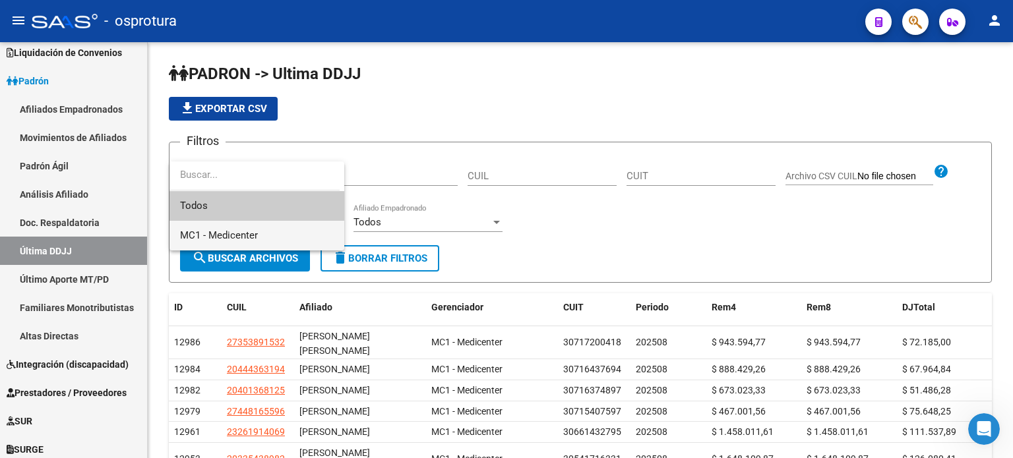
click at [260, 235] on span "MC1 - Medicenter" at bounding box center [257, 236] width 154 height 30
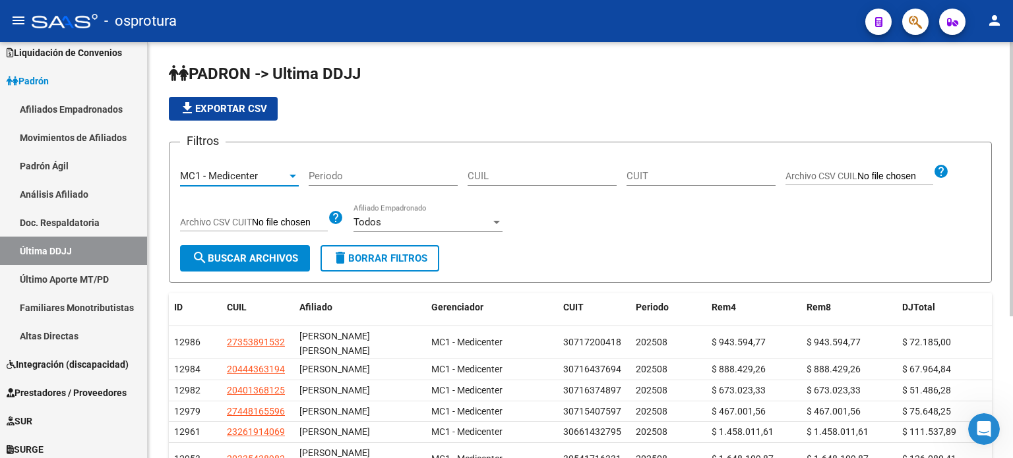
click at [341, 171] on input "Periodo" at bounding box center [383, 176] width 149 height 12
click at [641, 197] on div "CUIT" at bounding box center [700, 178] width 149 height 41
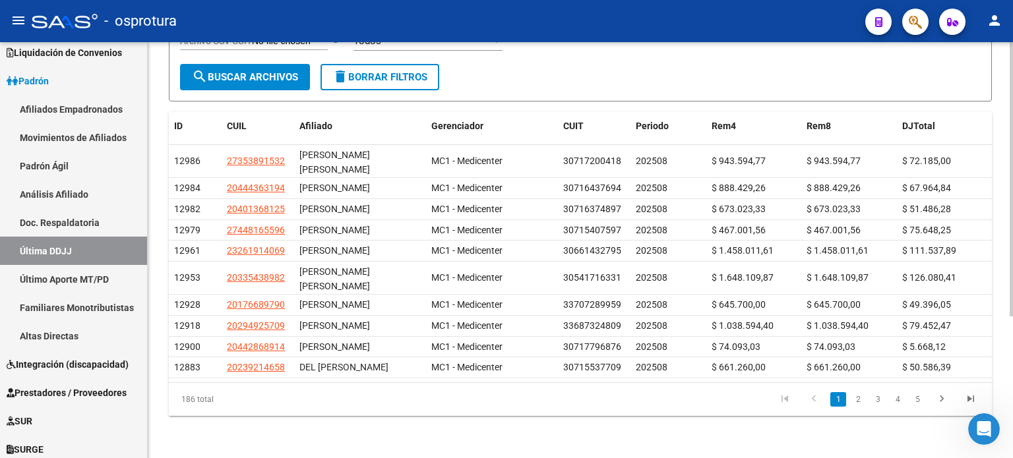
scroll to position [215, 0]
click at [920, 394] on link "5" at bounding box center [917, 399] width 16 height 15
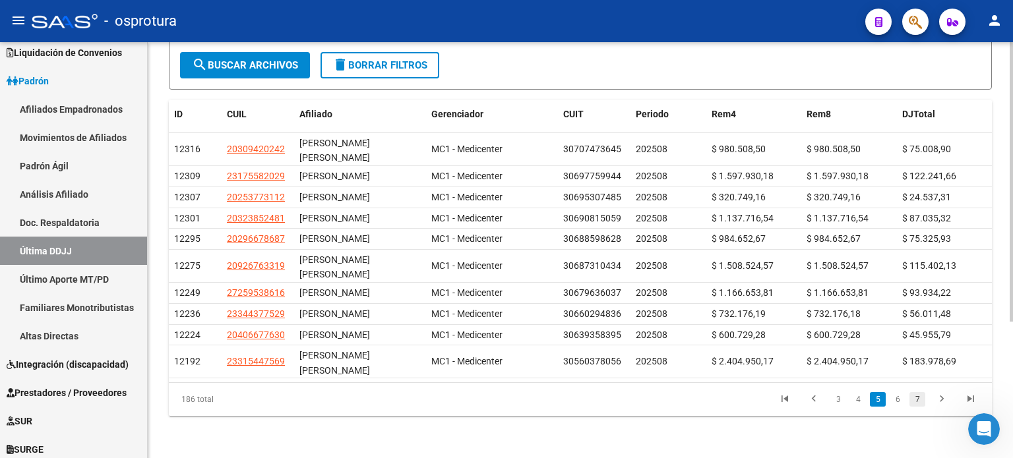
click at [919, 397] on link "7" at bounding box center [917, 399] width 16 height 15
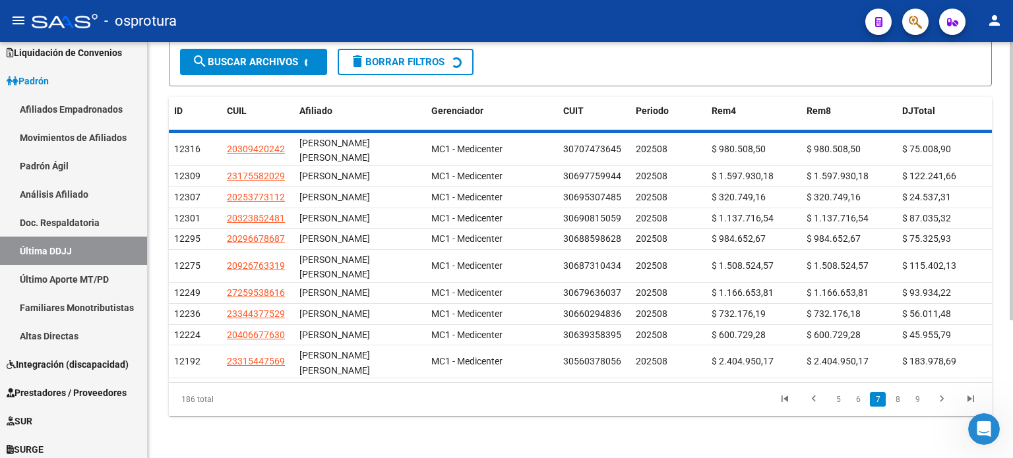
scroll to position [191, 0]
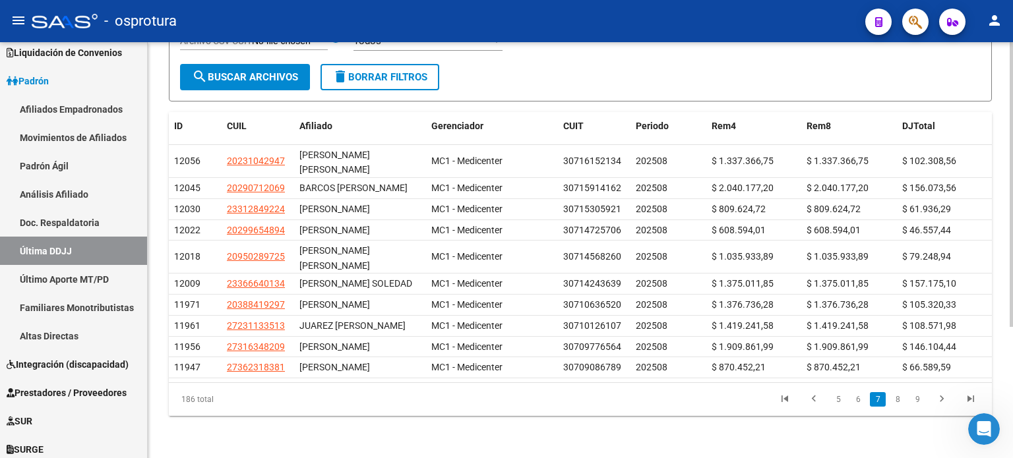
click at [919, 397] on link "9" at bounding box center [917, 399] width 16 height 15
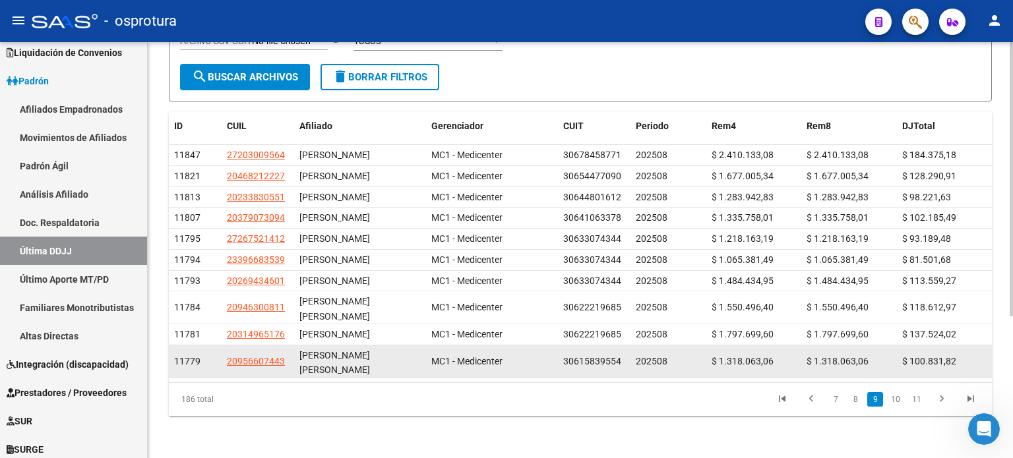
click at [911, 378] on datatable-body-cell "$ 100.831,82" at bounding box center [945, 362] width 96 height 32
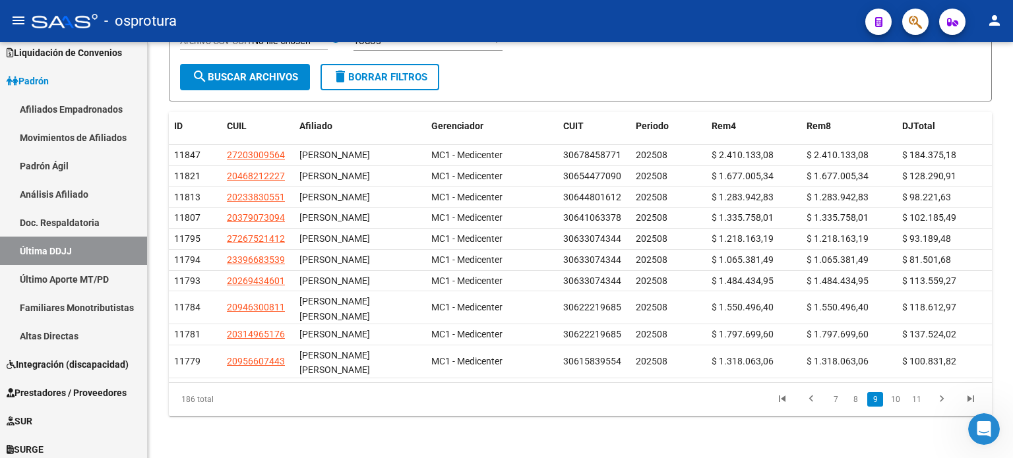
click at [916, 411] on li "11" at bounding box center [916, 399] width 21 height 22
click at [923, 407] on link "11" at bounding box center [916, 399] width 17 height 15
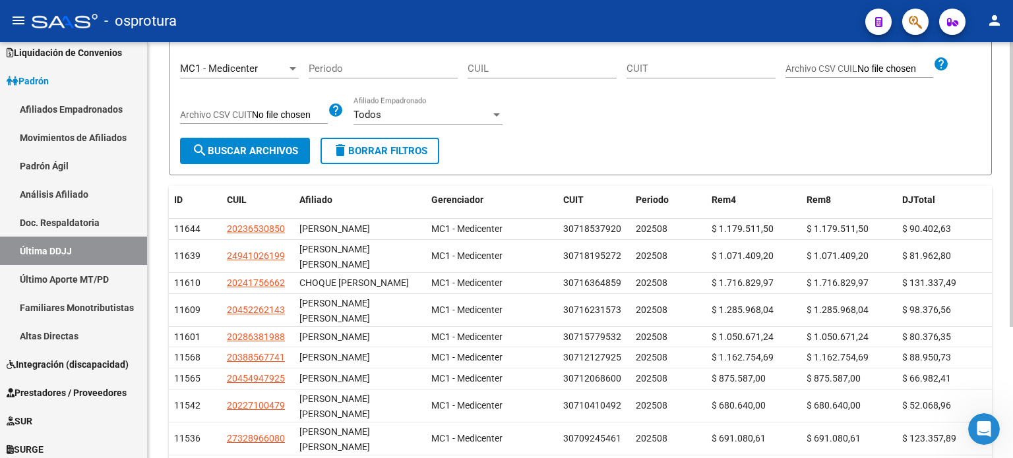
scroll to position [0, 0]
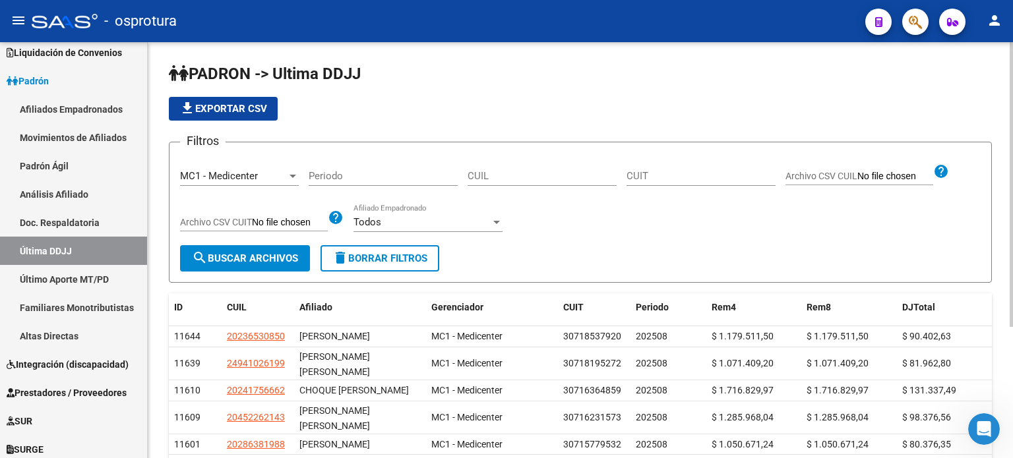
click at [427, 226] on div "Todos" at bounding box center [421, 222] width 137 height 12
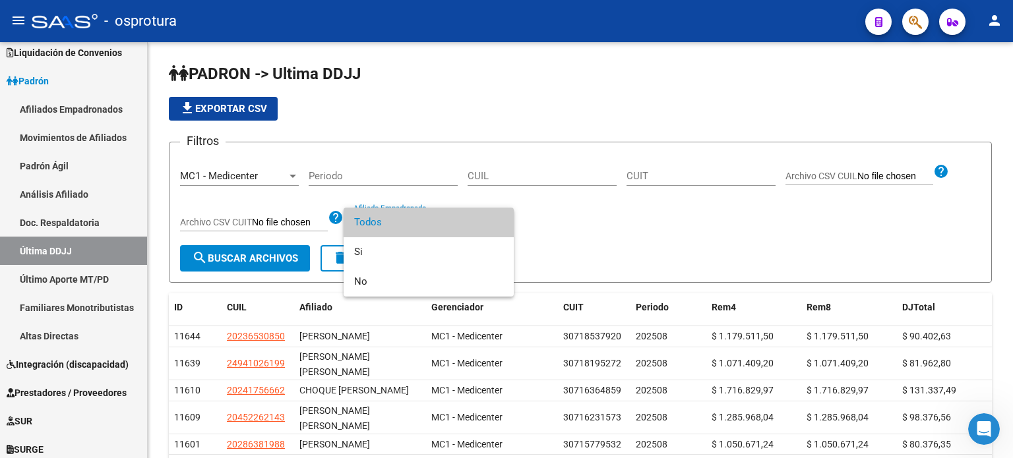
click at [427, 226] on span "Todos" at bounding box center [428, 223] width 149 height 30
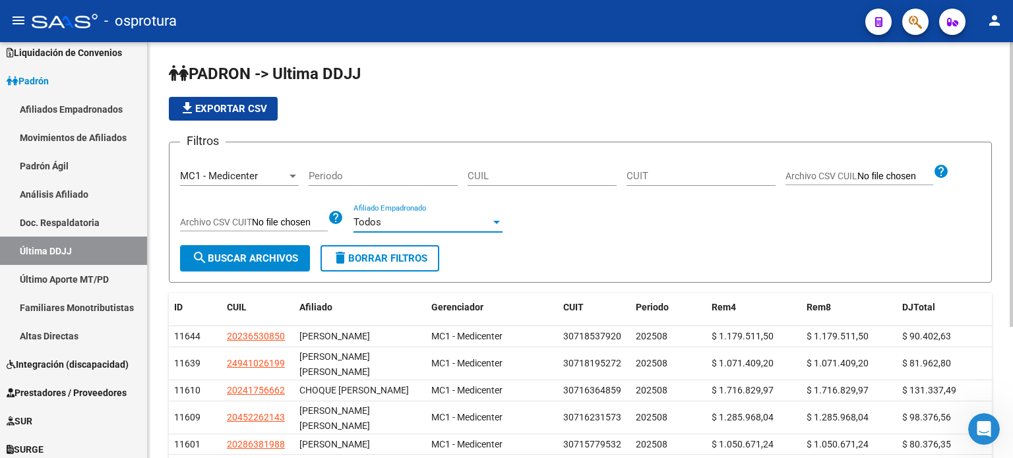
click at [692, 218] on div "Filtros MC1 - Medicenter Seleccionar Gerenciador Periodo CUIL CUIT Archivo CSV …" at bounding box center [580, 199] width 801 height 92
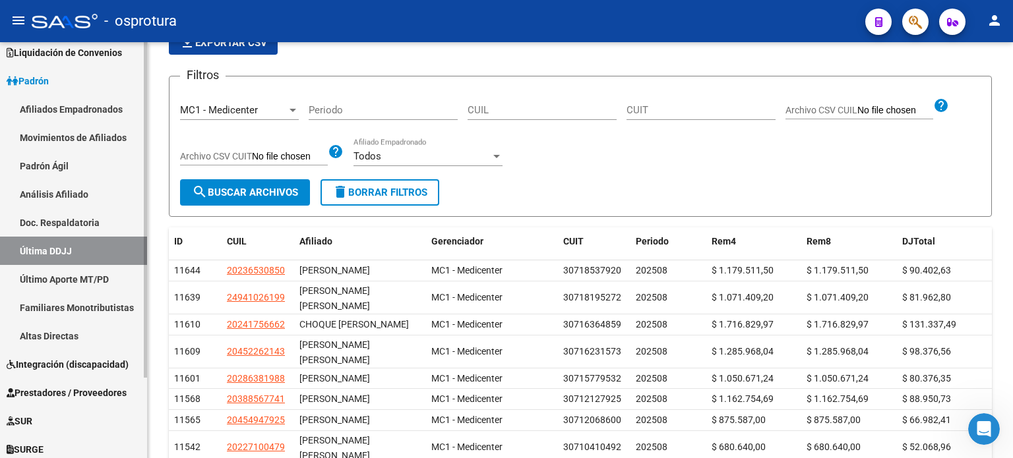
click at [42, 282] on link "Último Aporte MT/PD" at bounding box center [73, 279] width 147 height 28
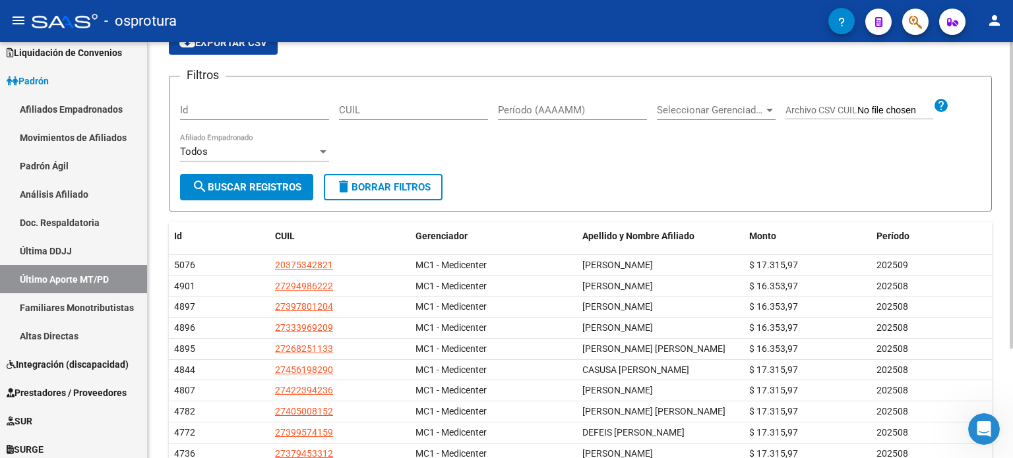
scroll to position [132, 0]
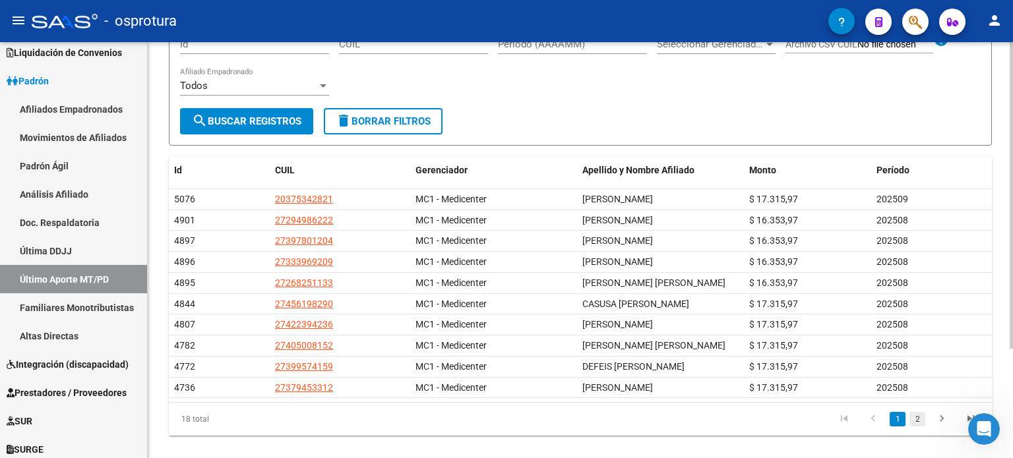
click at [916, 417] on link "2" at bounding box center [917, 419] width 16 height 15
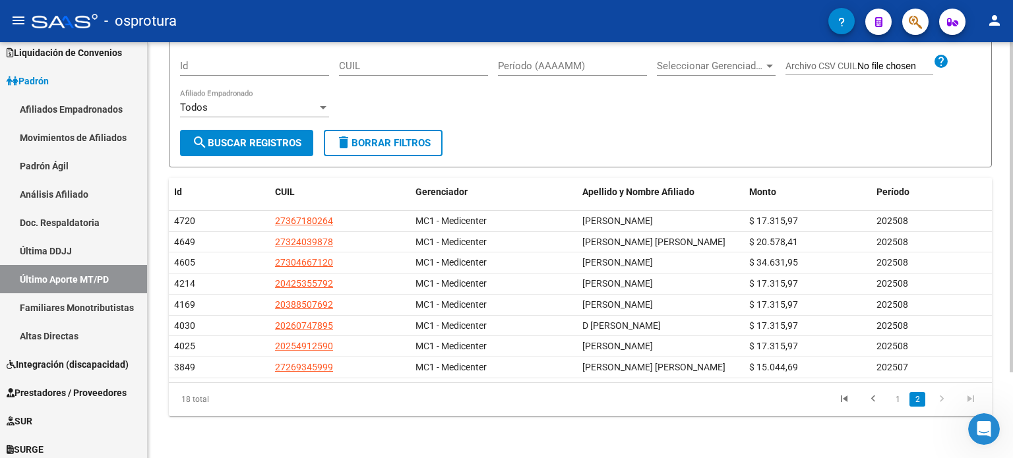
scroll to position [107, 0]
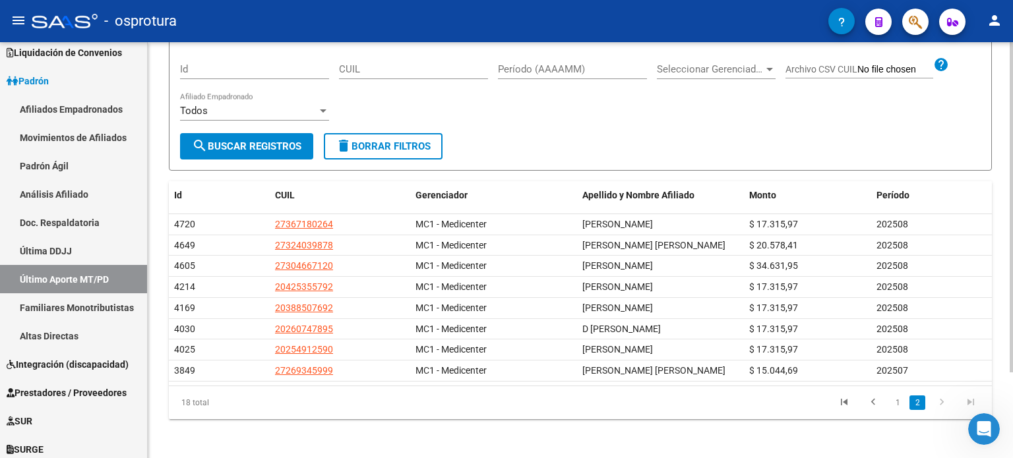
click at [889, 399] on li "1" at bounding box center [898, 403] width 20 height 22
click at [897, 398] on link "1" at bounding box center [898, 403] width 16 height 15
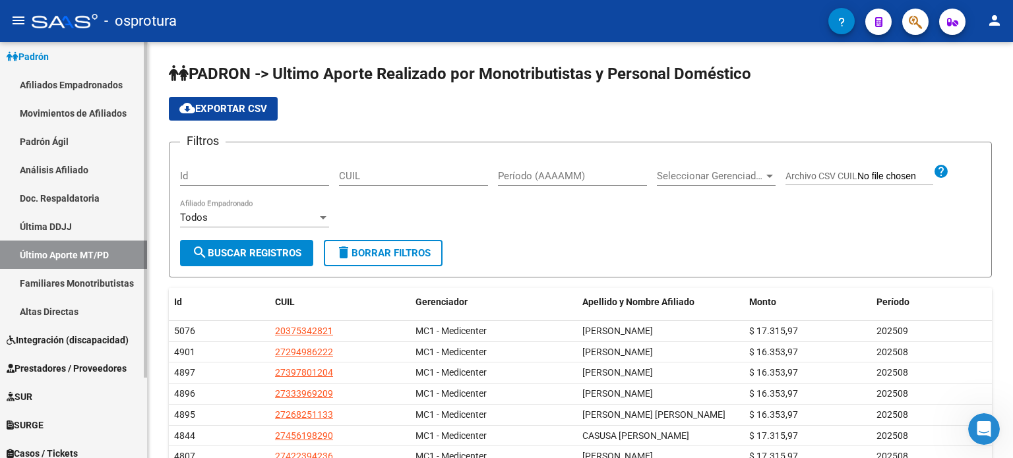
scroll to position [100, 0]
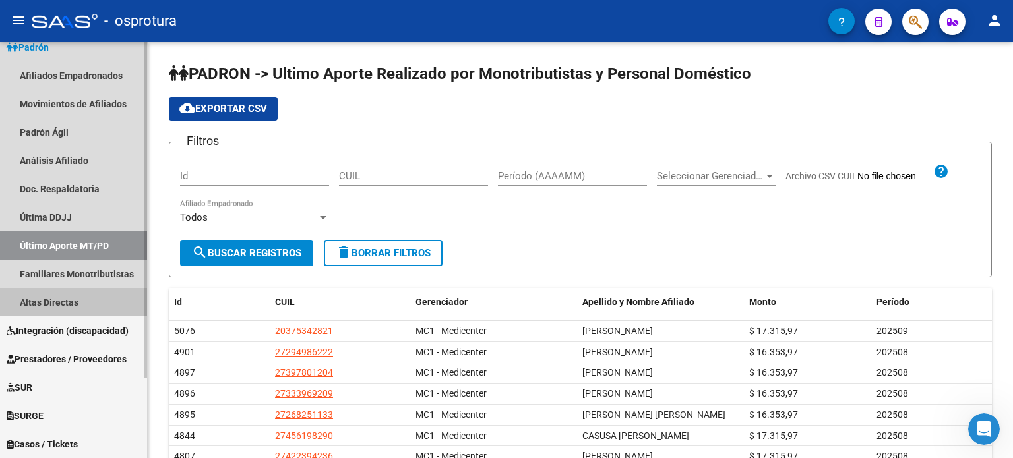
click at [84, 303] on link "Altas Directas" at bounding box center [73, 302] width 147 height 28
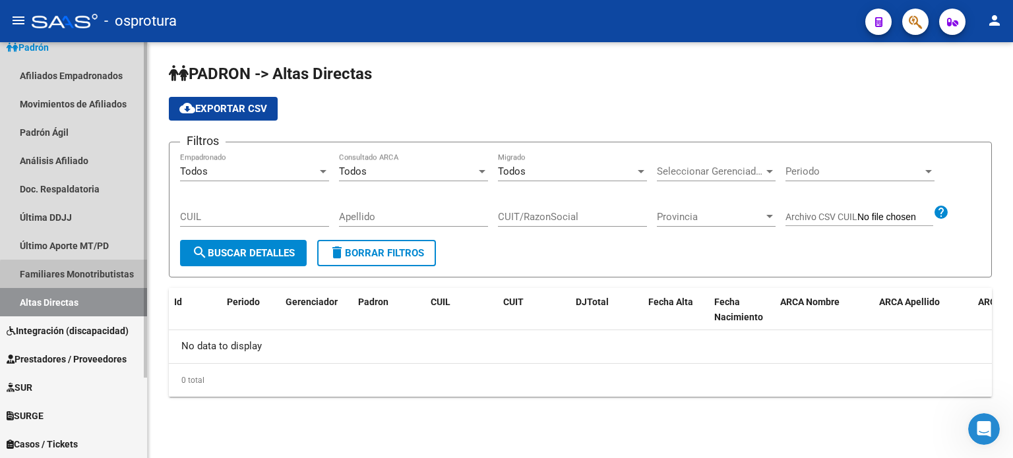
click at [84, 276] on link "Familiares Monotributistas" at bounding box center [73, 274] width 147 height 28
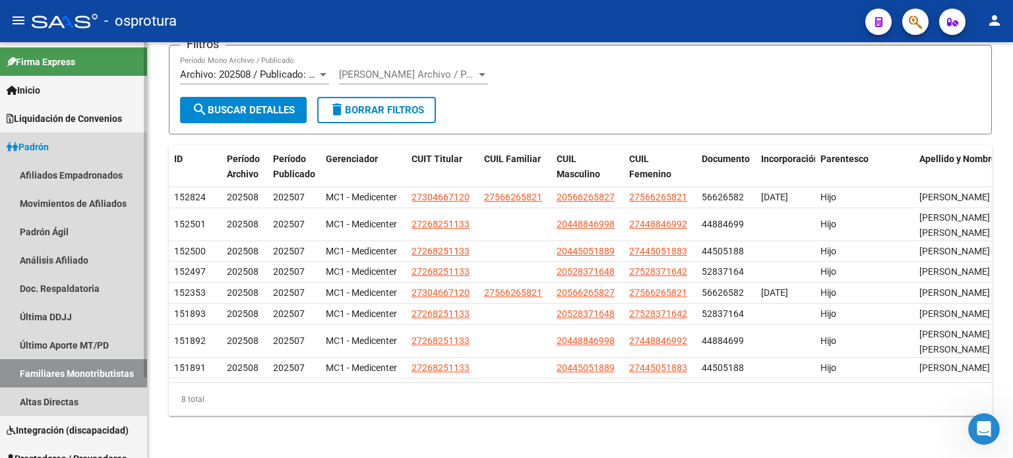
click at [81, 156] on link "Padrón" at bounding box center [73, 147] width 147 height 28
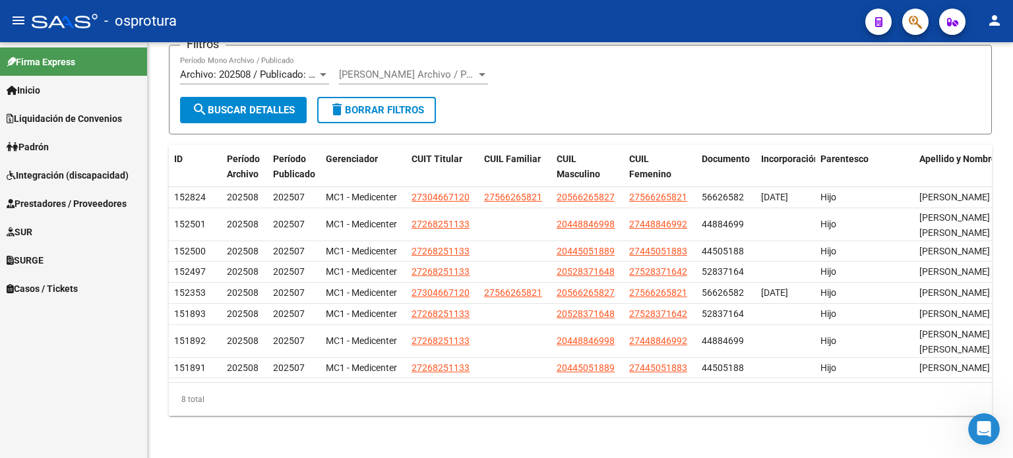
click at [86, 125] on span "Liquidación de Convenios" at bounding box center [64, 118] width 115 height 15
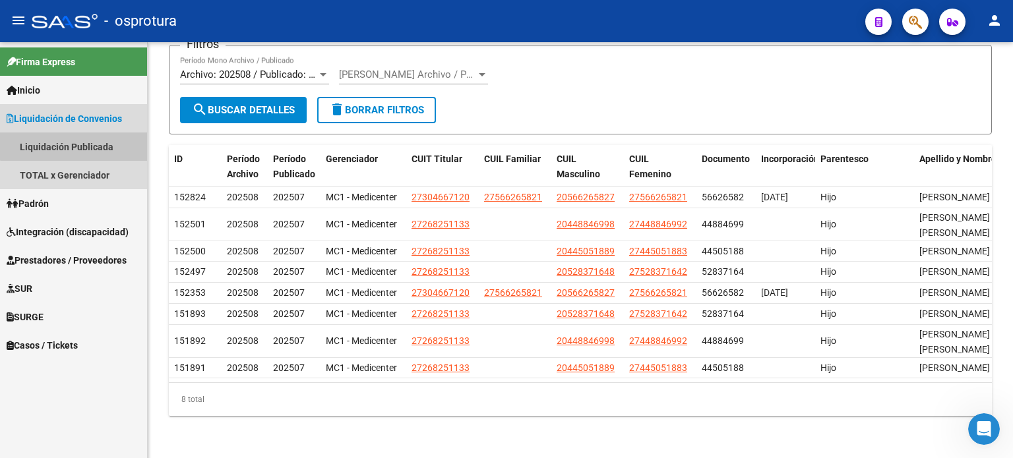
click at [84, 139] on link "Liquidación Publicada" at bounding box center [73, 147] width 147 height 28
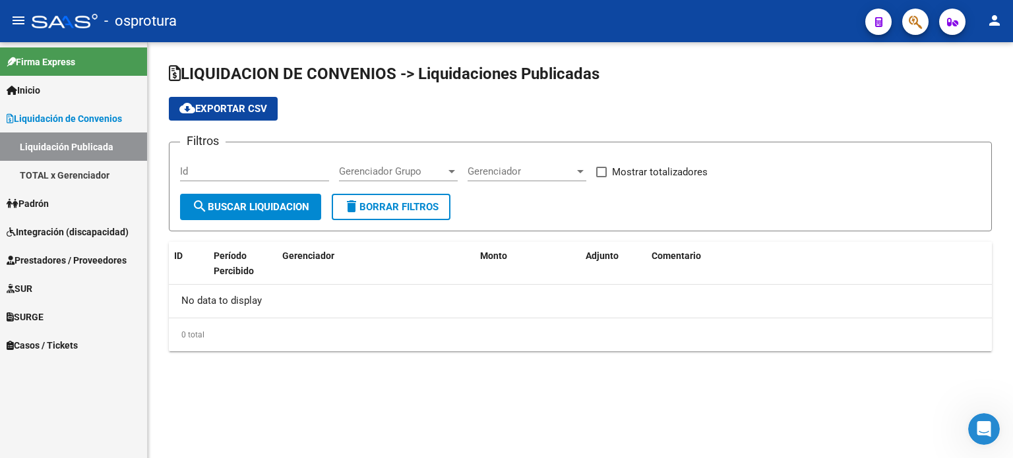
checkbox input "true"
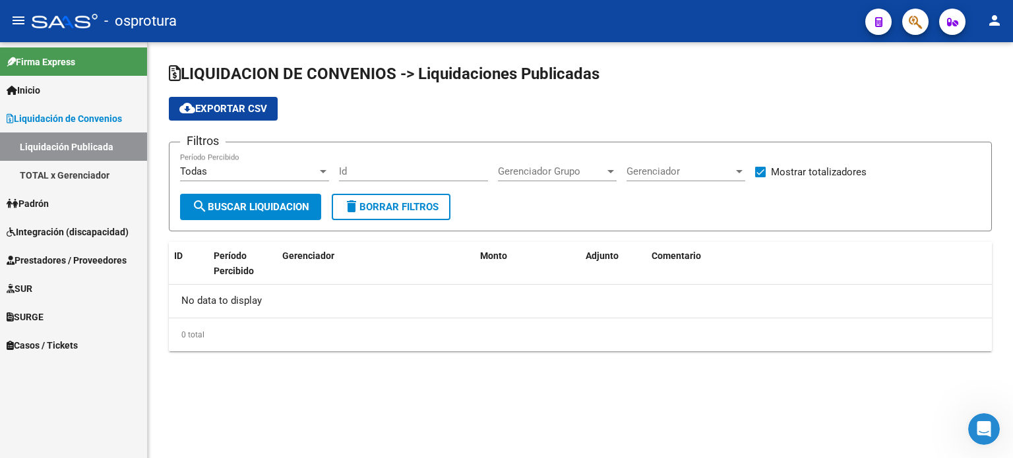
click at [86, 169] on link "TOTAL x Gerenciador" at bounding box center [73, 175] width 147 height 28
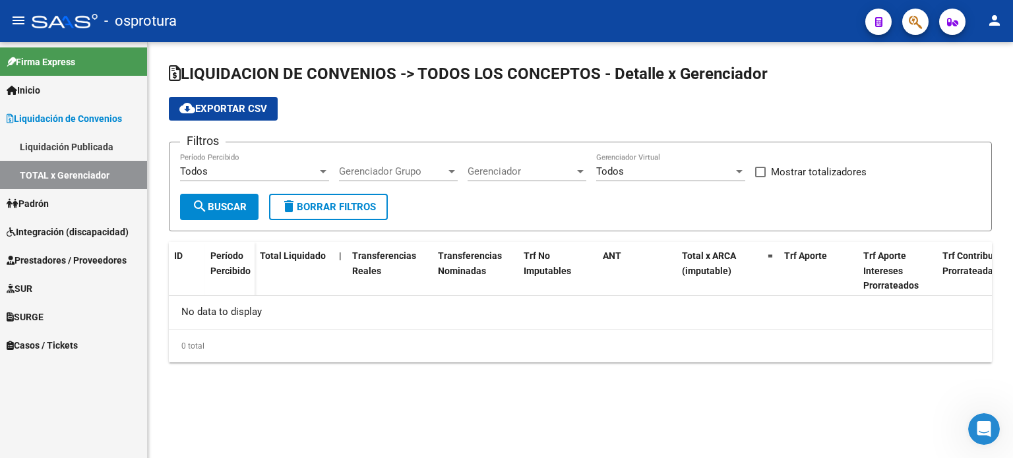
checkbox input "true"
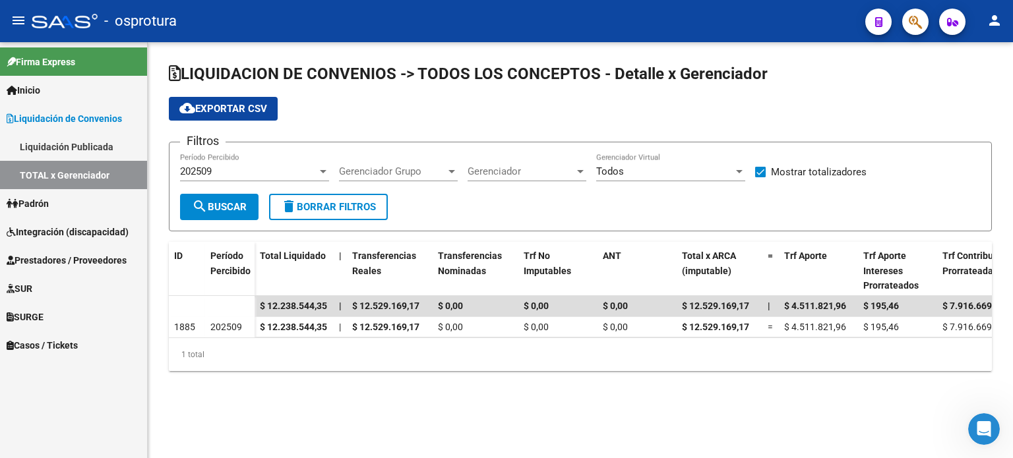
click at [123, 100] on link "Inicio" at bounding box center [73, 90] width 147 height 28
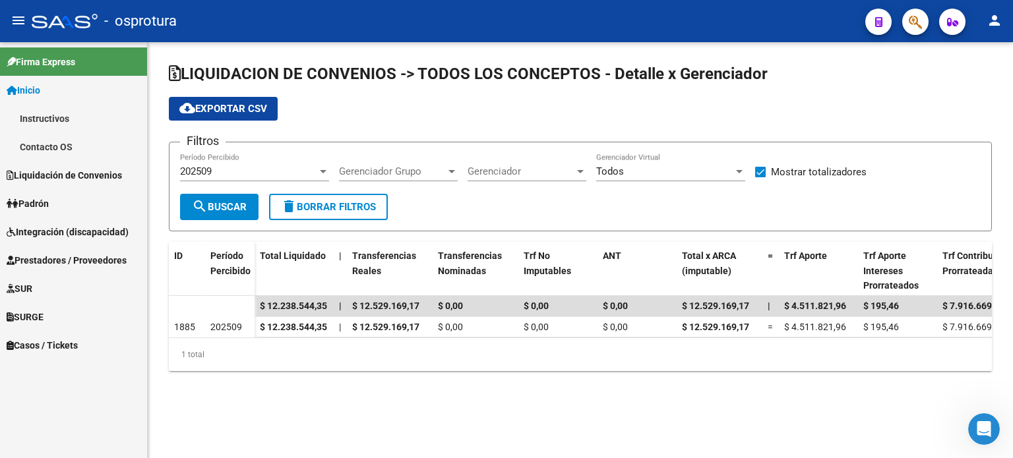
click at [121, 115] on link "Instructivos" at bounding box center [73, 118] width 147 height 28
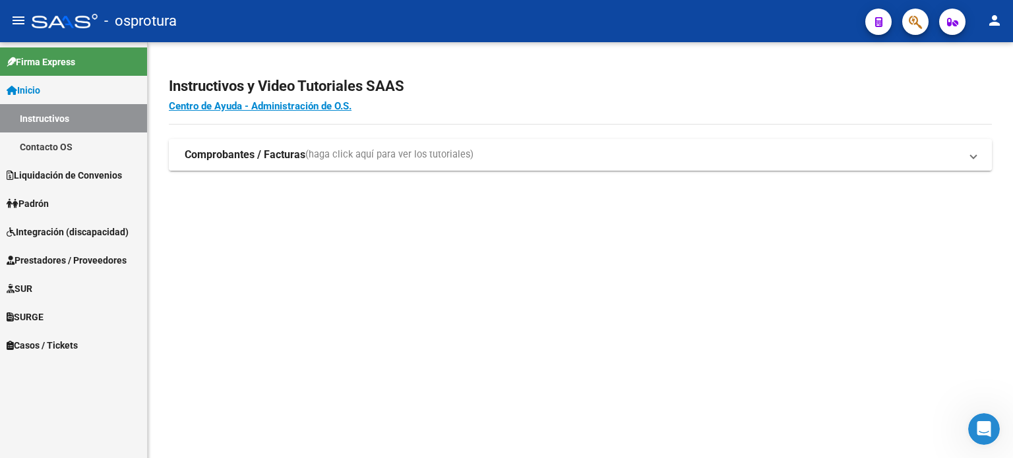
click at [321, 161] on span "(haga click aquí para ver los tutoriales)" at bounding box center [389, 155] width 168 height 15
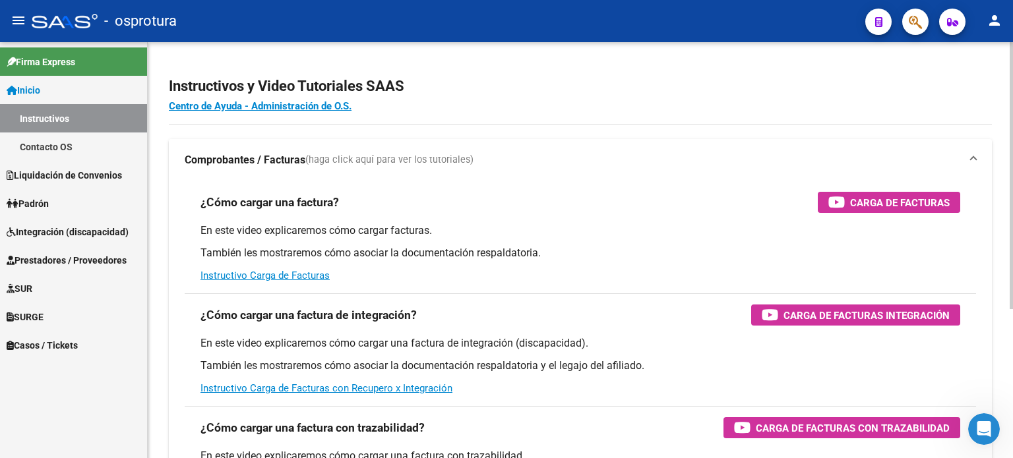
click at [322, 161] on span "(haga click aquí para ver los tutoriales)" at bounding box center [389, 160] width 168 height 15
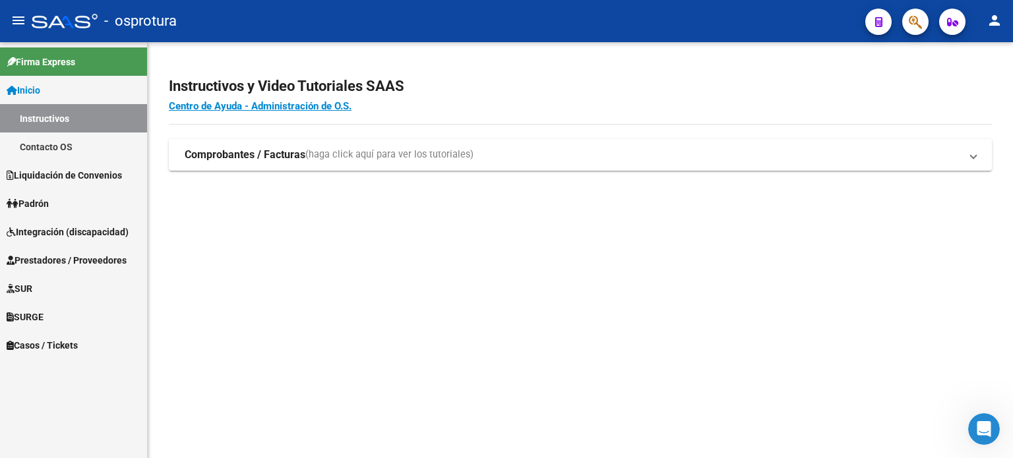
click at [82, 97] on link "Inicio" at bounding box center [73, 90] width 147 height 28
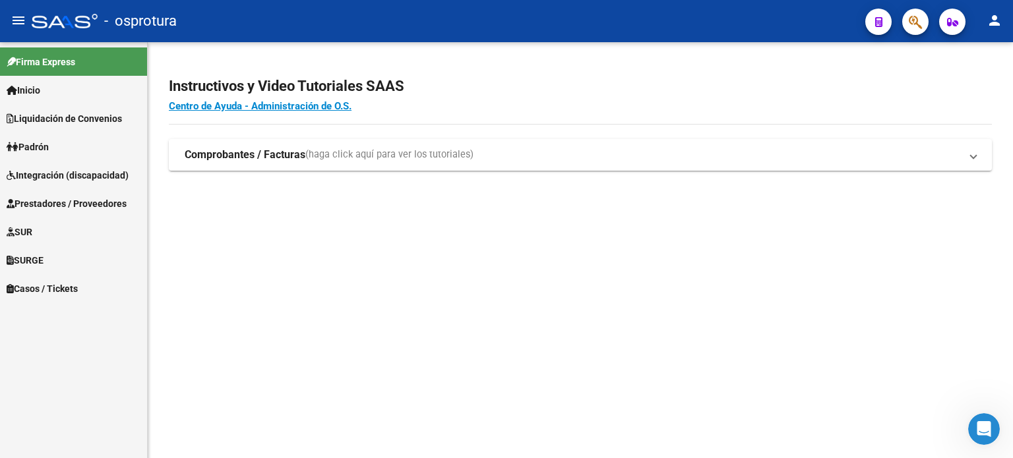
click at [24, 26] on mat-icon "menu" at bounding box center [19, 21] width 16 height 16
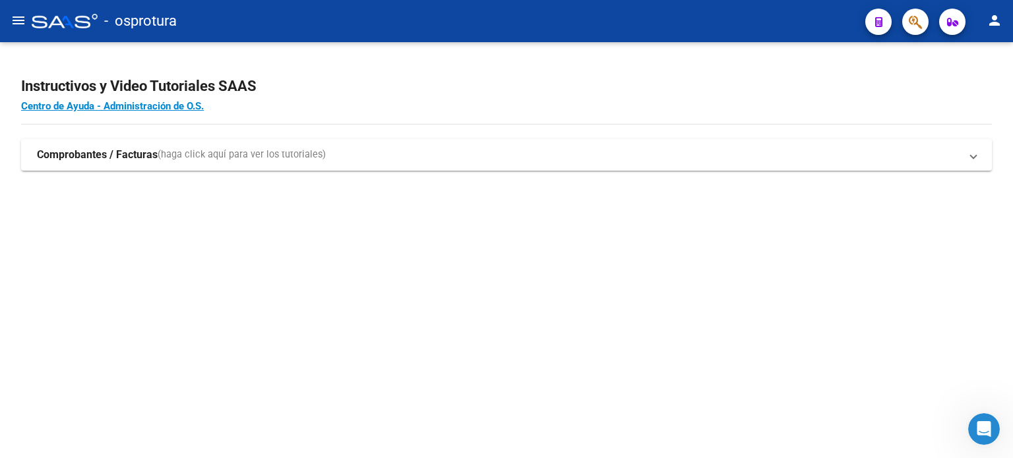
click at [24, 26] on mat-icon "menu" at bounding box center [19, 21] width 16 height 16
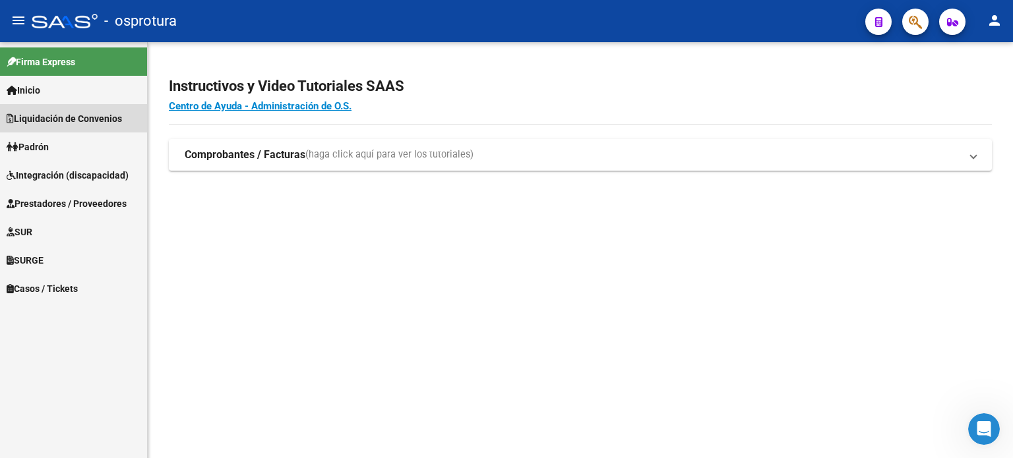
click at [66, 115] on span "Liquidación de Convenios" at bounding box center [64, 118] width 115 height 15
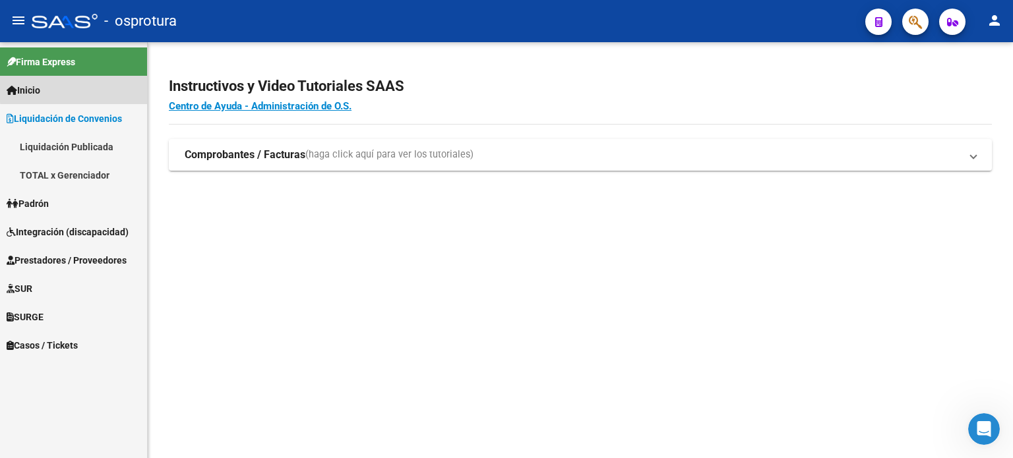
click at [75, 88] on link "Inicio" at bounding box center [73, 90] width 147 height 28
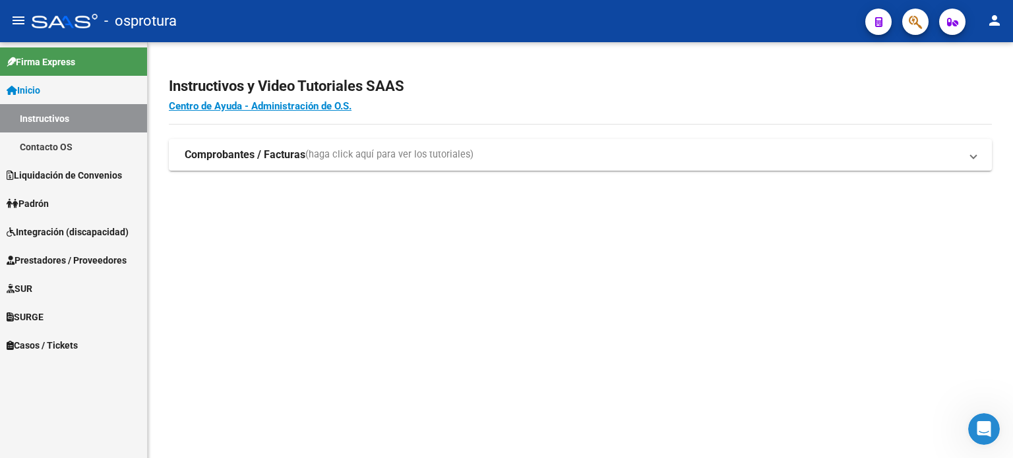
click at [83, 128] on link "Instructivos" at bounding box center [73, 118] width 147 height 28
click at [87, 260] on span "Prestadores / Proveedores" at bounding box center [67, 260] width 120 height 15
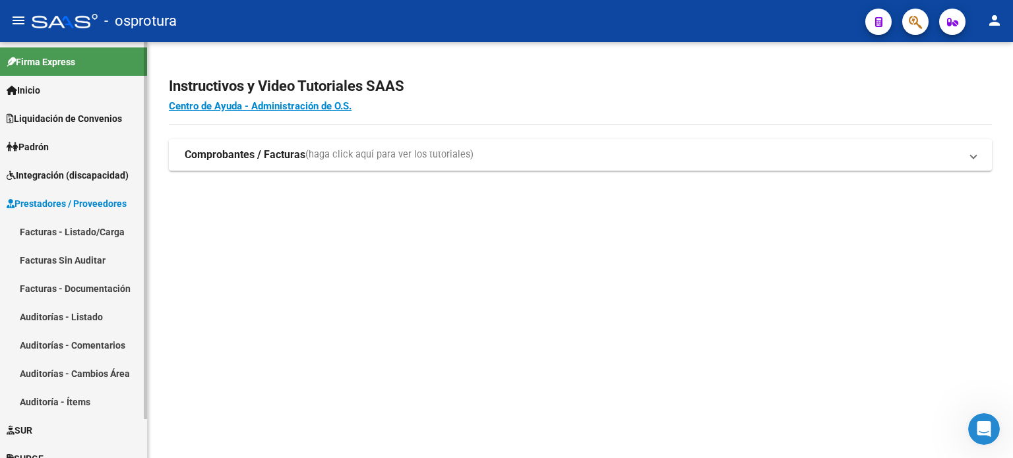
click at [94, 234] on link "Facturas - Listado/Carga" at bounding box center [73, 232] width 147 height 28
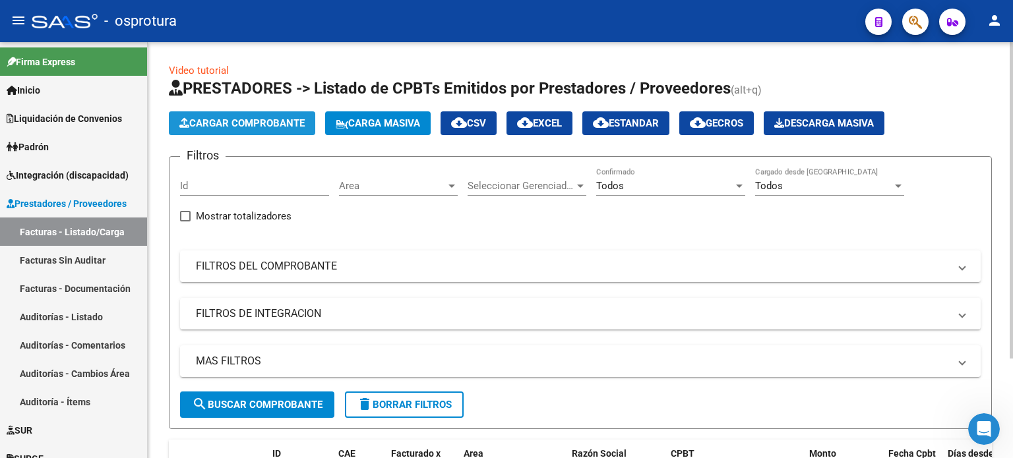
click at [307, 130] on button "Cargar Comprobante" at bounding box center [242, 123] width 146 height 24
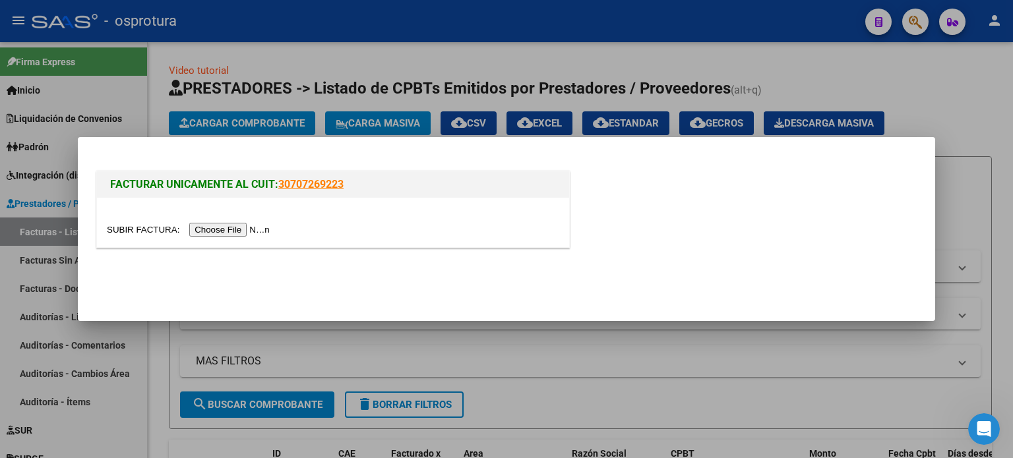
click at [253, 233] on input "file" at bounding box center [190, 230] width 167 height 14
click at [551, 350] on div at bounding box center [506, 229] width 1013 height 458
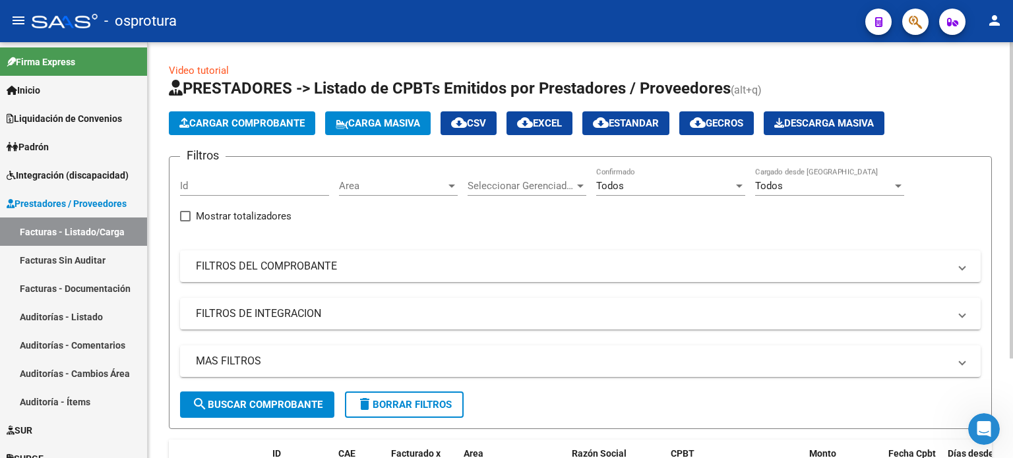
click at [512, 183] on span "Seleccionar Gerenciador" at bounding box center [521, 186] width 107 height 12
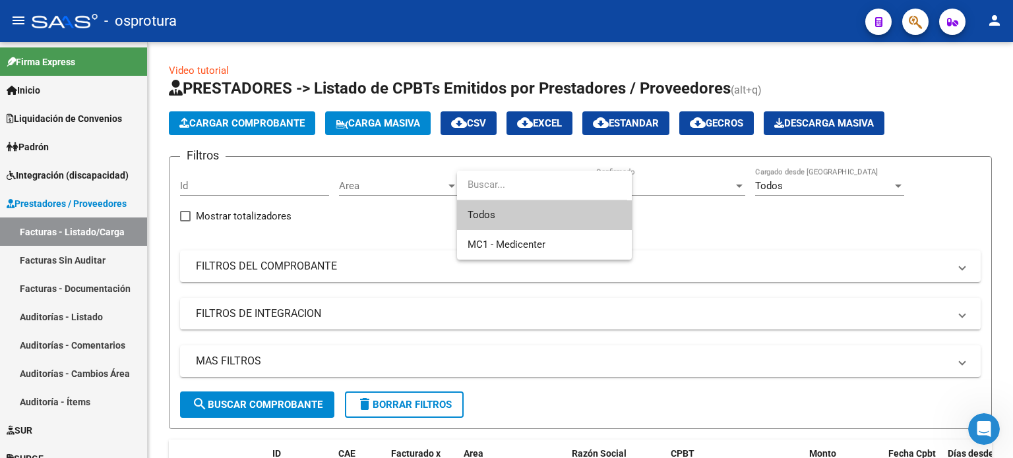
click at [512, 184] on input "dropdown search" at bounding box center [542, 185] width 170 height 30
click at [791, 234] on div at bounding box center [506, 229] width 1013 height 458
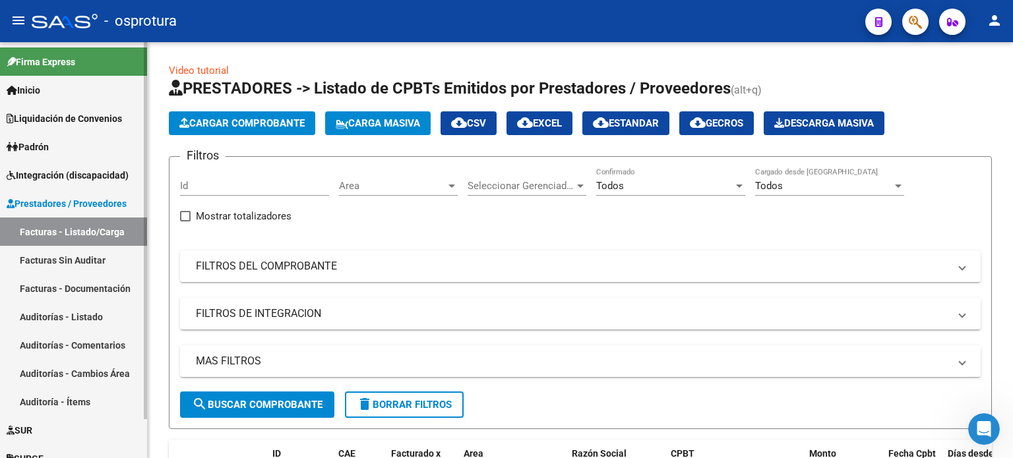
click at [88, 93] on link "Inicio" at bounding box center [73, 90] width 147 height 28
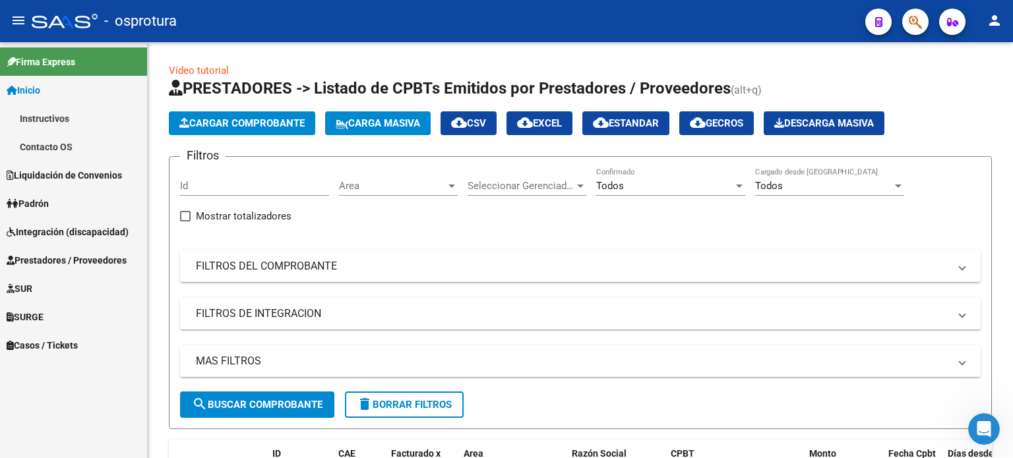
click at [82, 124] on link "Instructivos" at bounding box center [73, 118] width 147 height 28
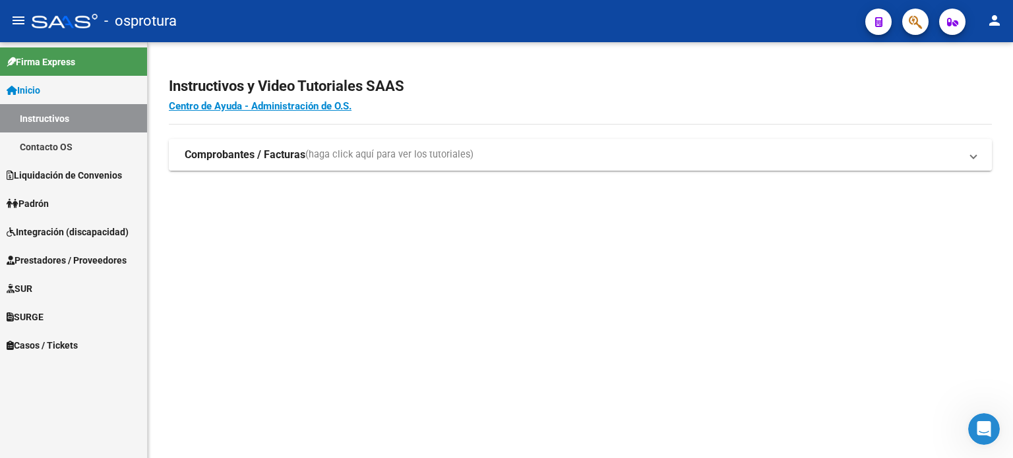
click at [658, 166] on mat-expansion-panel-header "Comprobantes / Facturas (haga click aquí para ver los tutoriales)" at bounding box center [580, 155] width 823 height 32
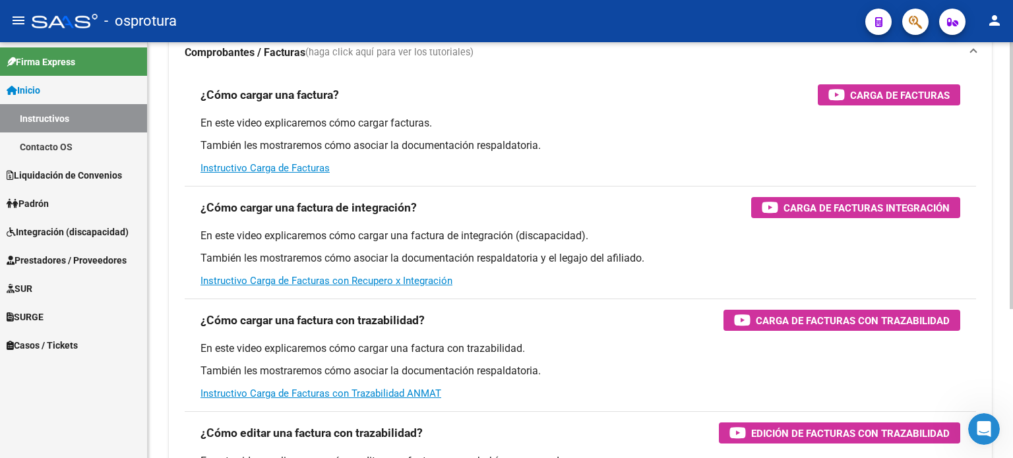
scroll to position [34, 0]
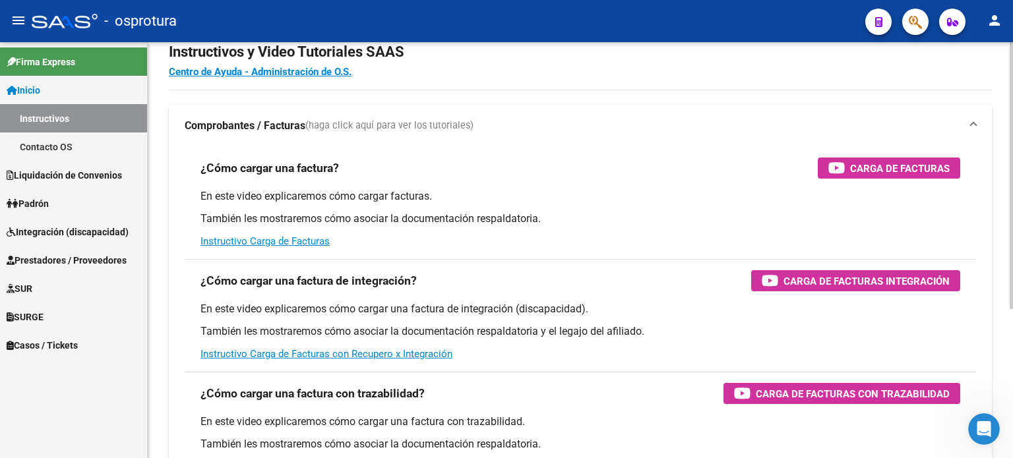
click at [852, 181] on div "¿Cómo cargar una factura? Carga de Facturas En este video explicaremos cómo car…" at bounding box center [580, 203] width 791 height 112
click at [855, 177] on div "Carga de Facturas" at bounding box center [888, 168] width 121 height 21
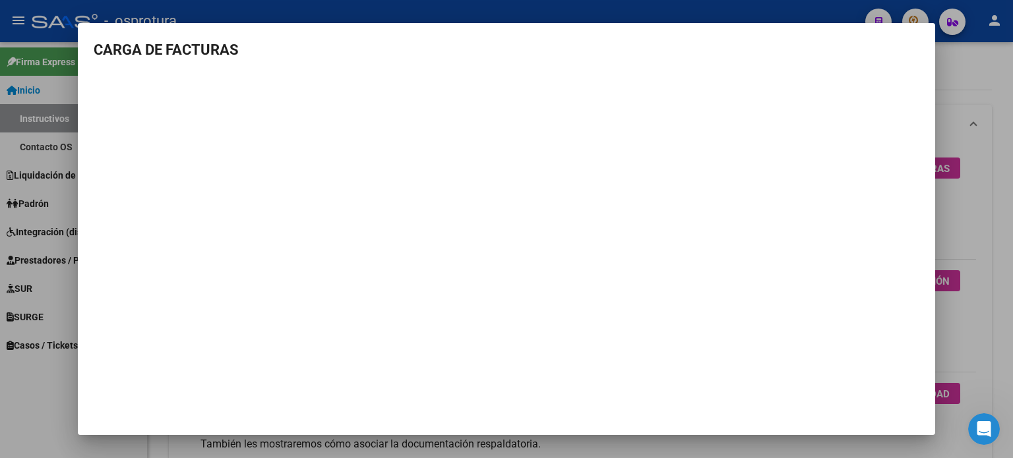
click at [53, 208] on div at bounding box center [506, 229] width 1013 height 458
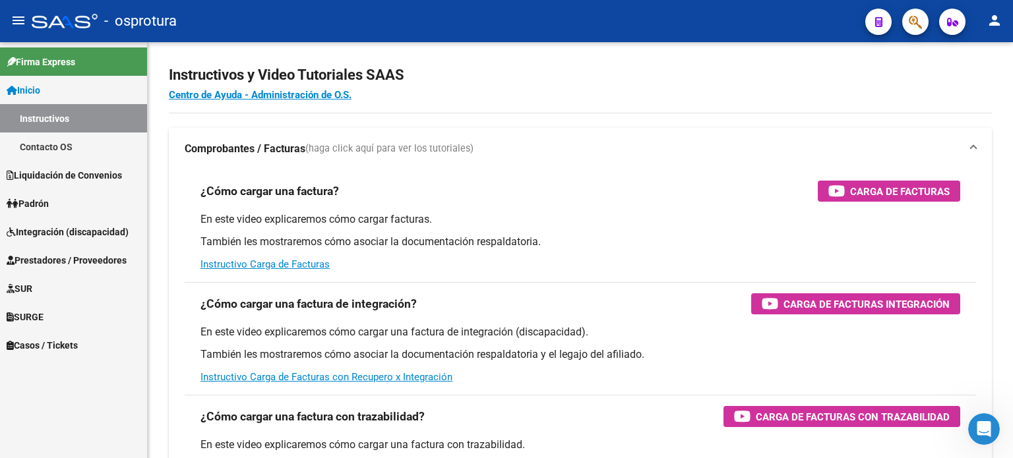
scroll to position [0, 0]
